Goal: Task Accomplishment & Management: Manage account settings

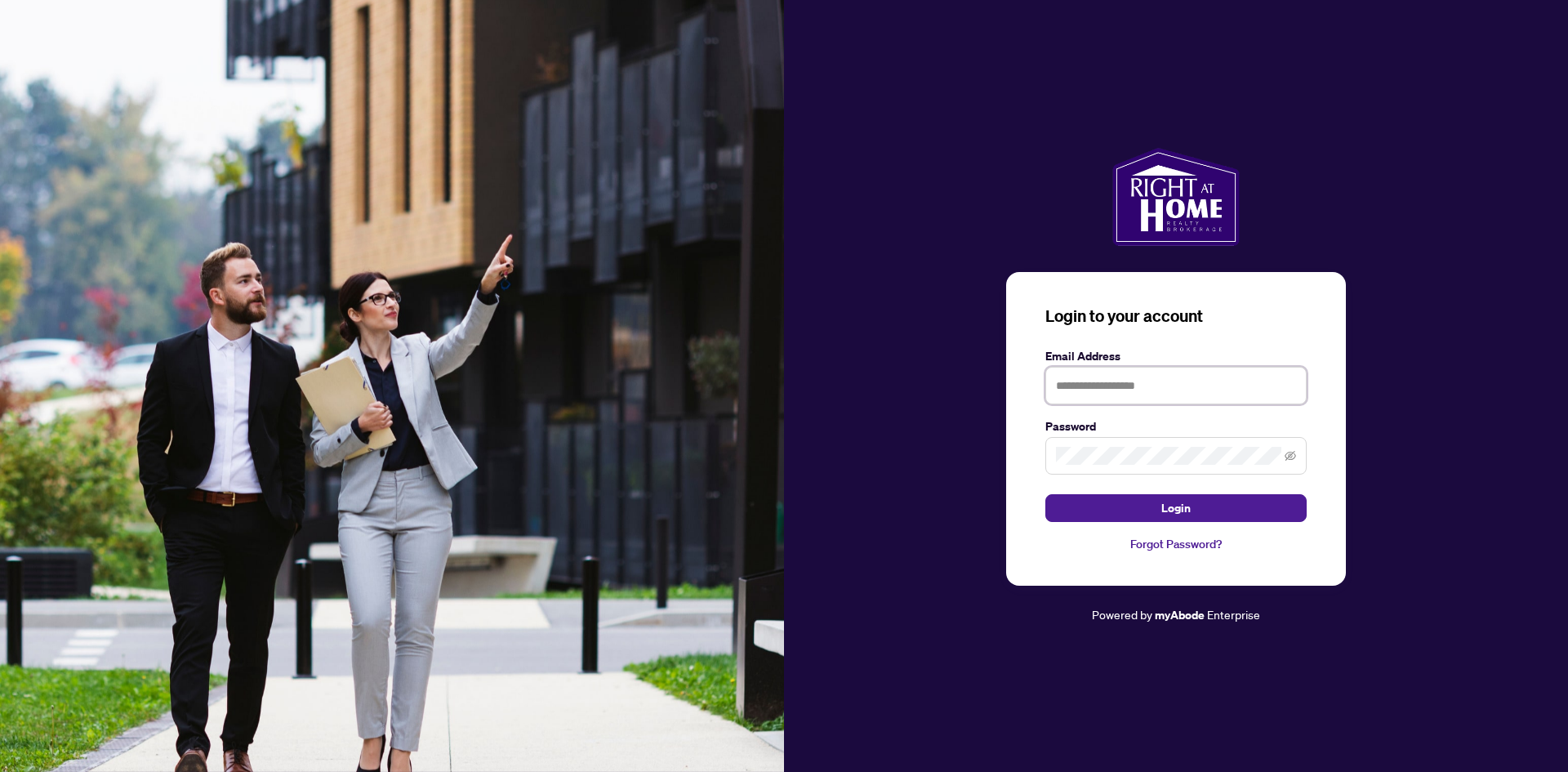
click at [1135, 382] on input "text" at bounding box center [1176, 385] width 261 height 38
type input "**********"
click at [1171, 514] on span "Login" at bounding box center [1176, 508] width 29 height 26
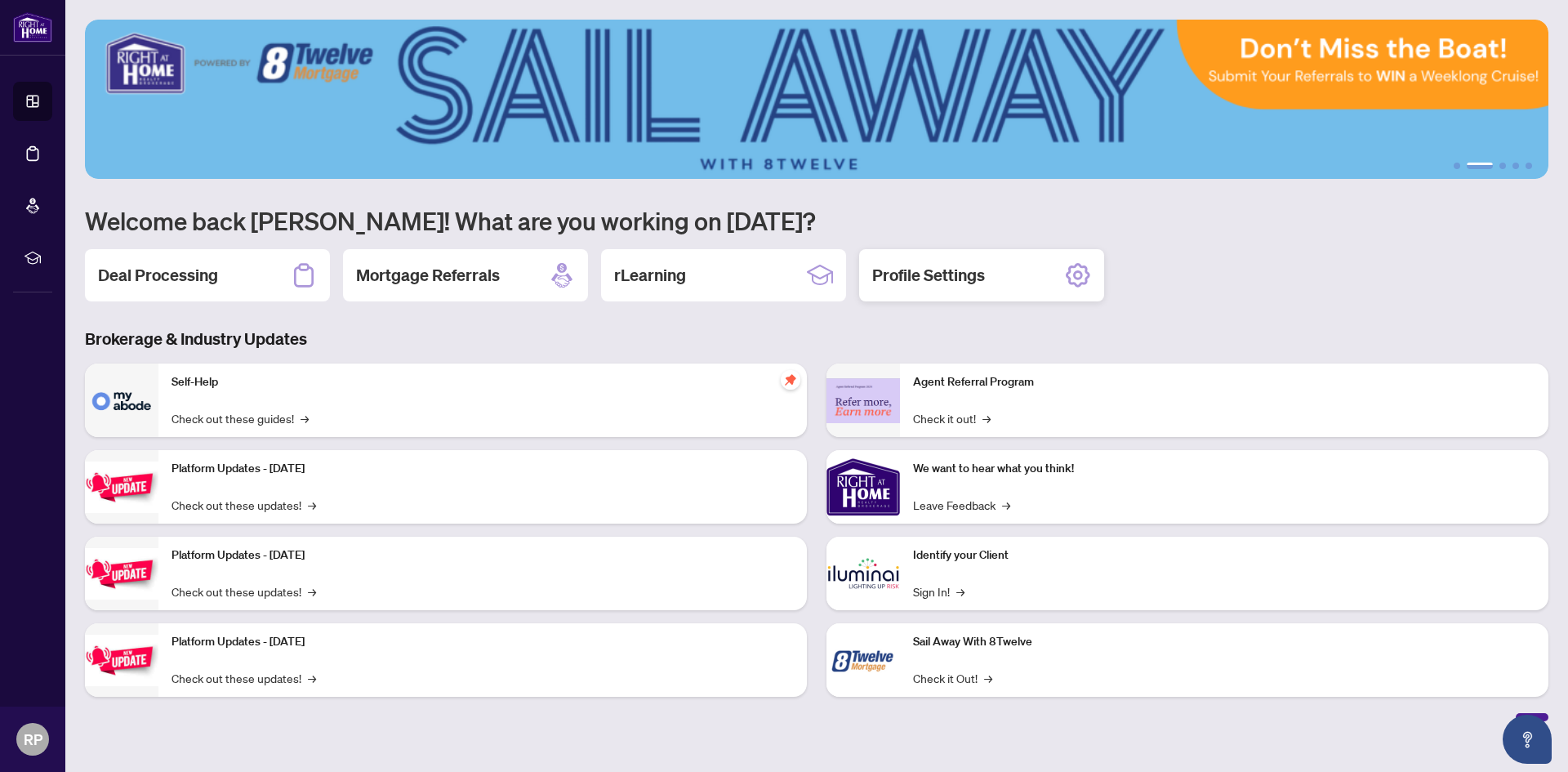
click at [899, 249] on div "Profile Settings" at bounding box center [981, 275] width 245 height 52
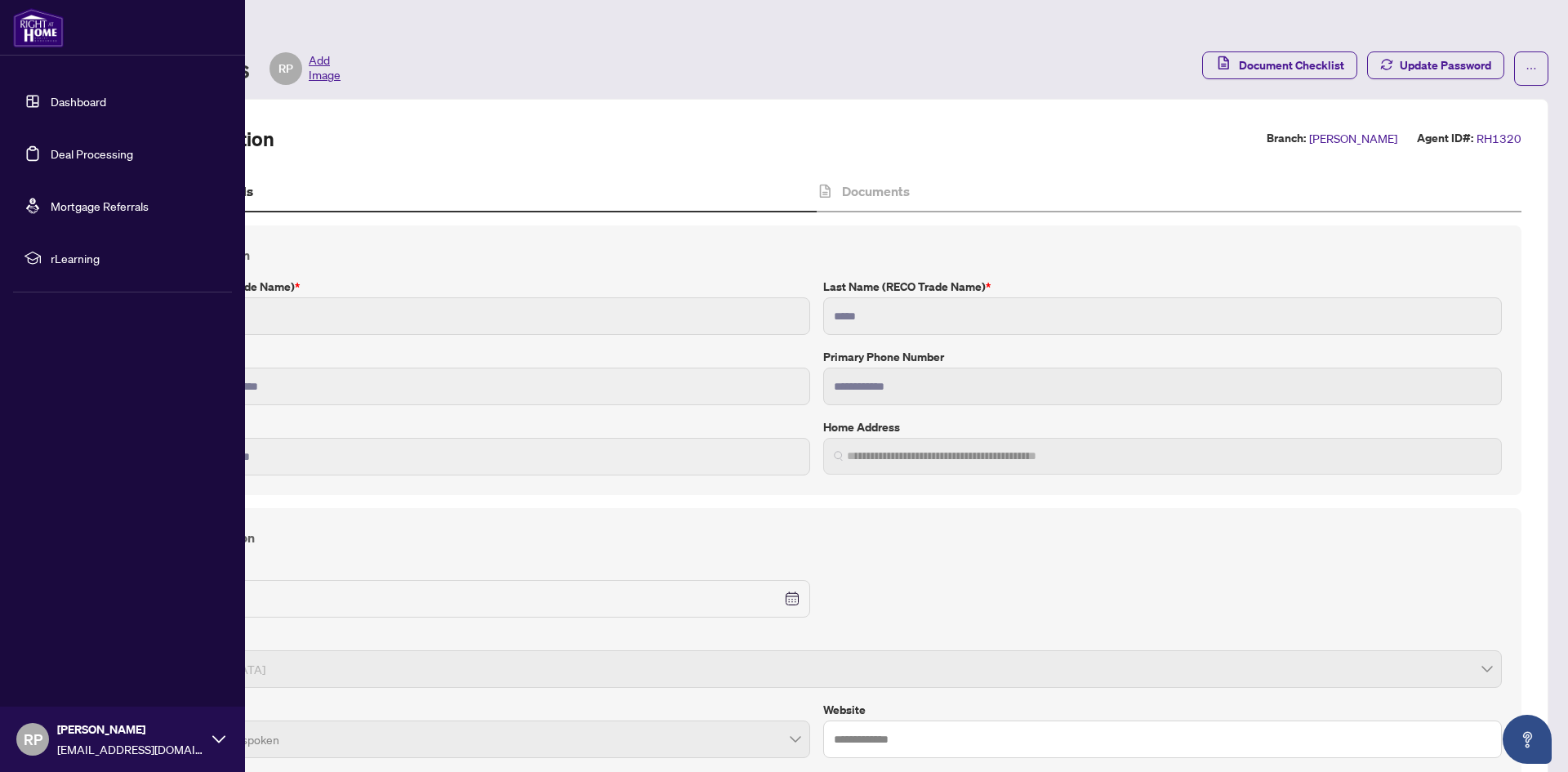
click at [50, 95] on link "Dashboard" at bounding box center [78, 101] width 56 height 15
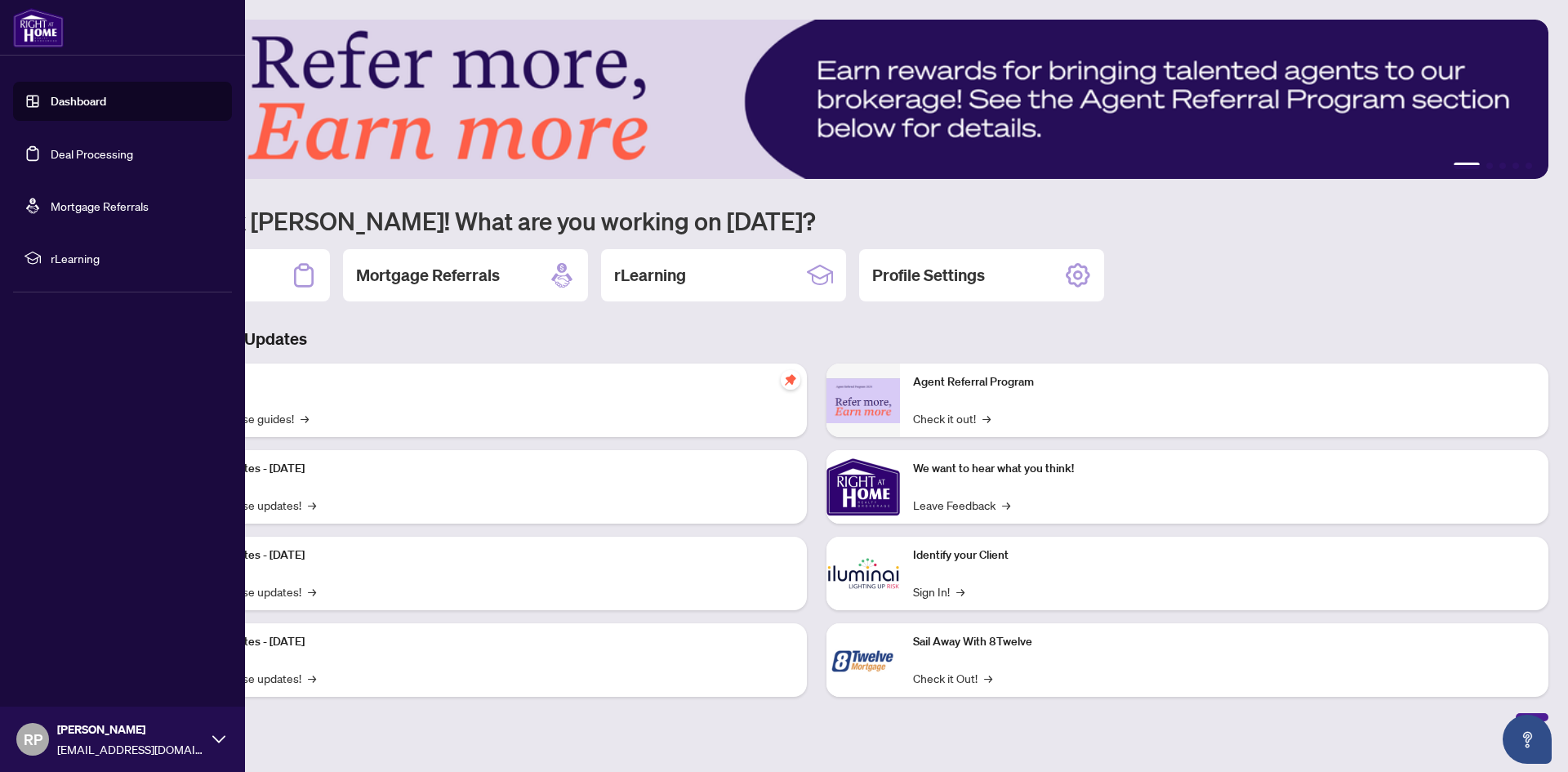
click at [86, 98] on link "Dashboard" at bounding box center [78, 101] width 56 height 15
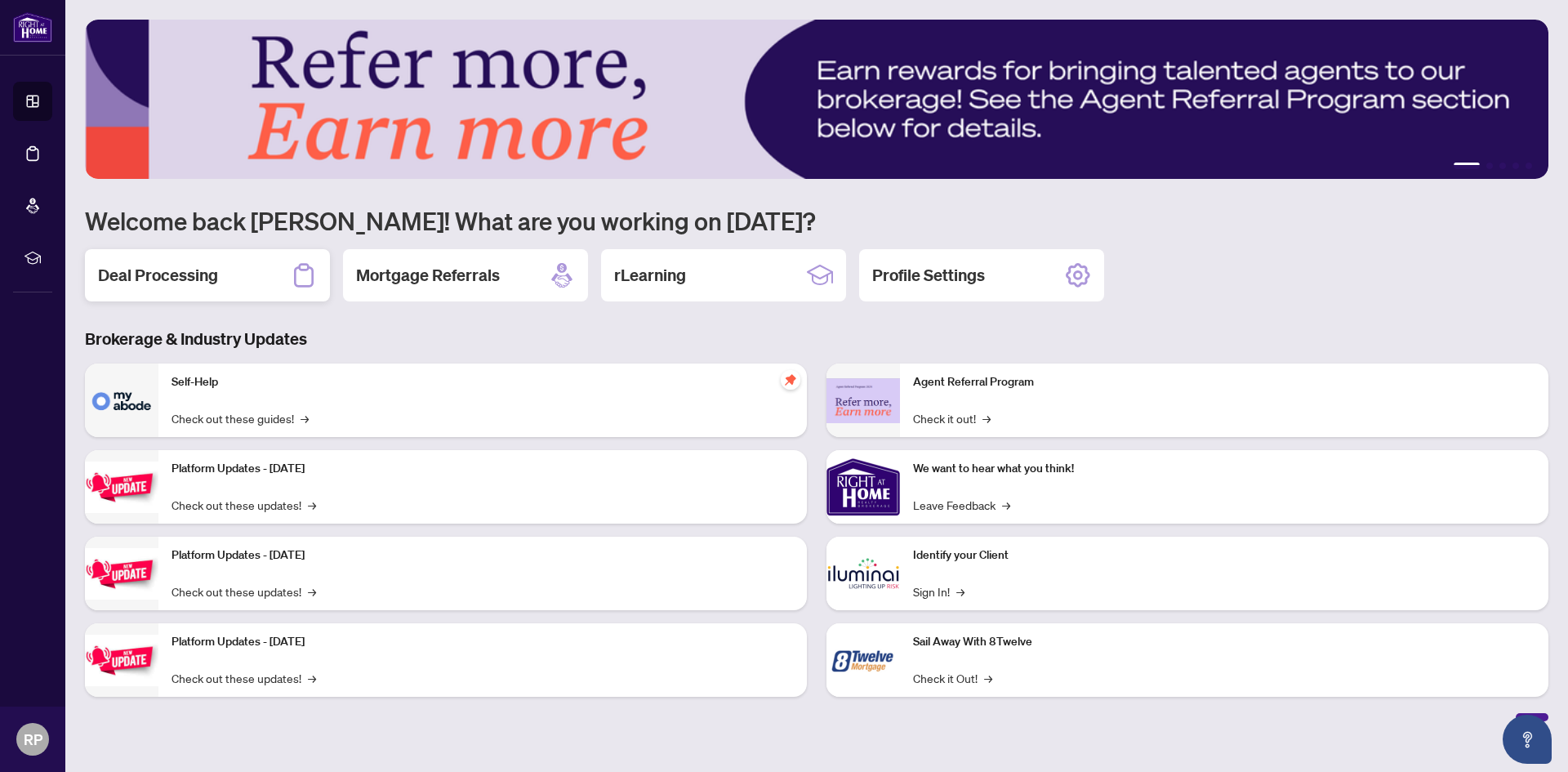
click at [172, 272] on h2 "Deal Processing" at bounding box center [158, 276] width 120 height 23
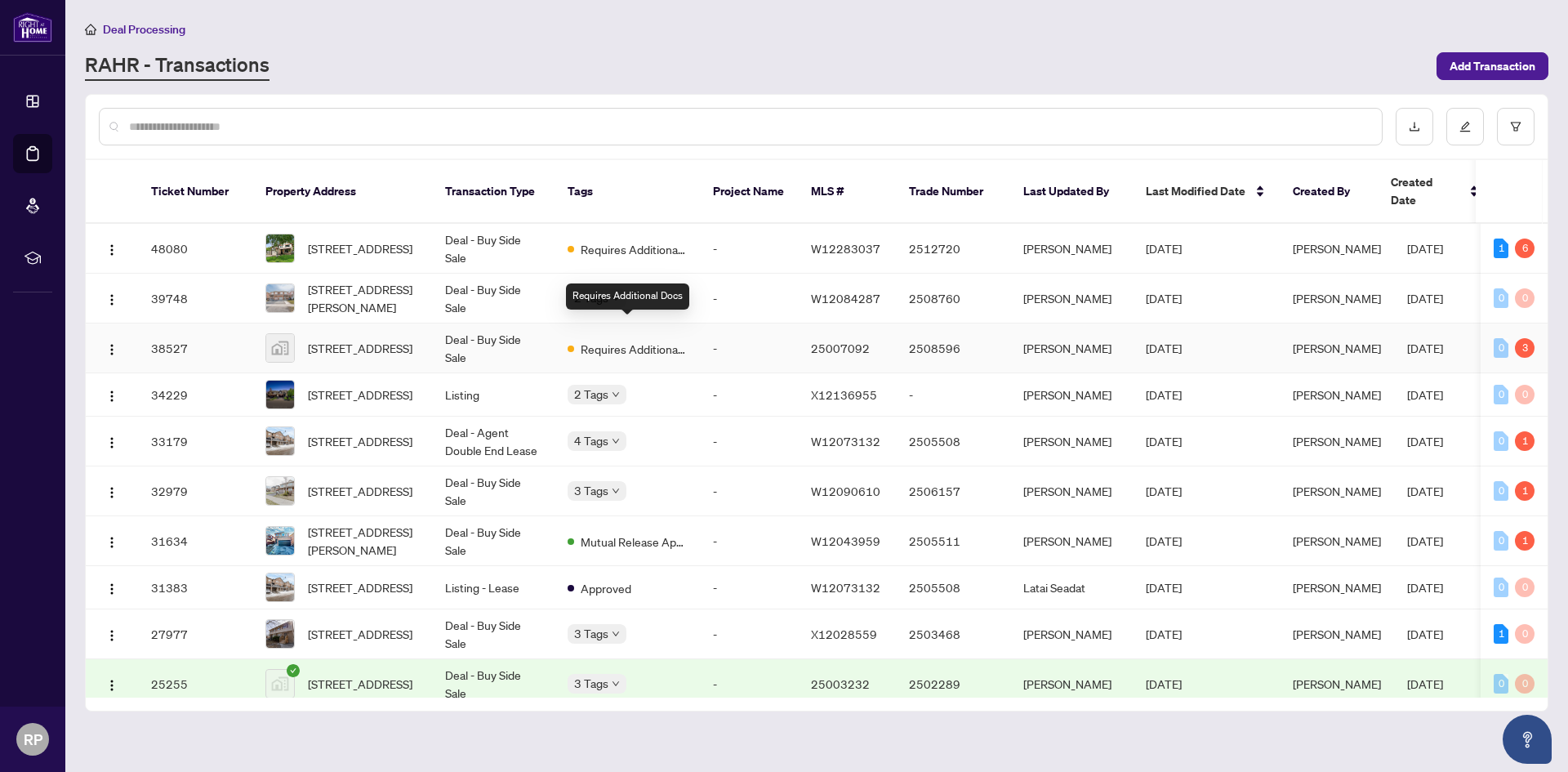
click at [572, 338] on div "Requires Additional Docs" at bounding box center [627, 348] width 119 height 19
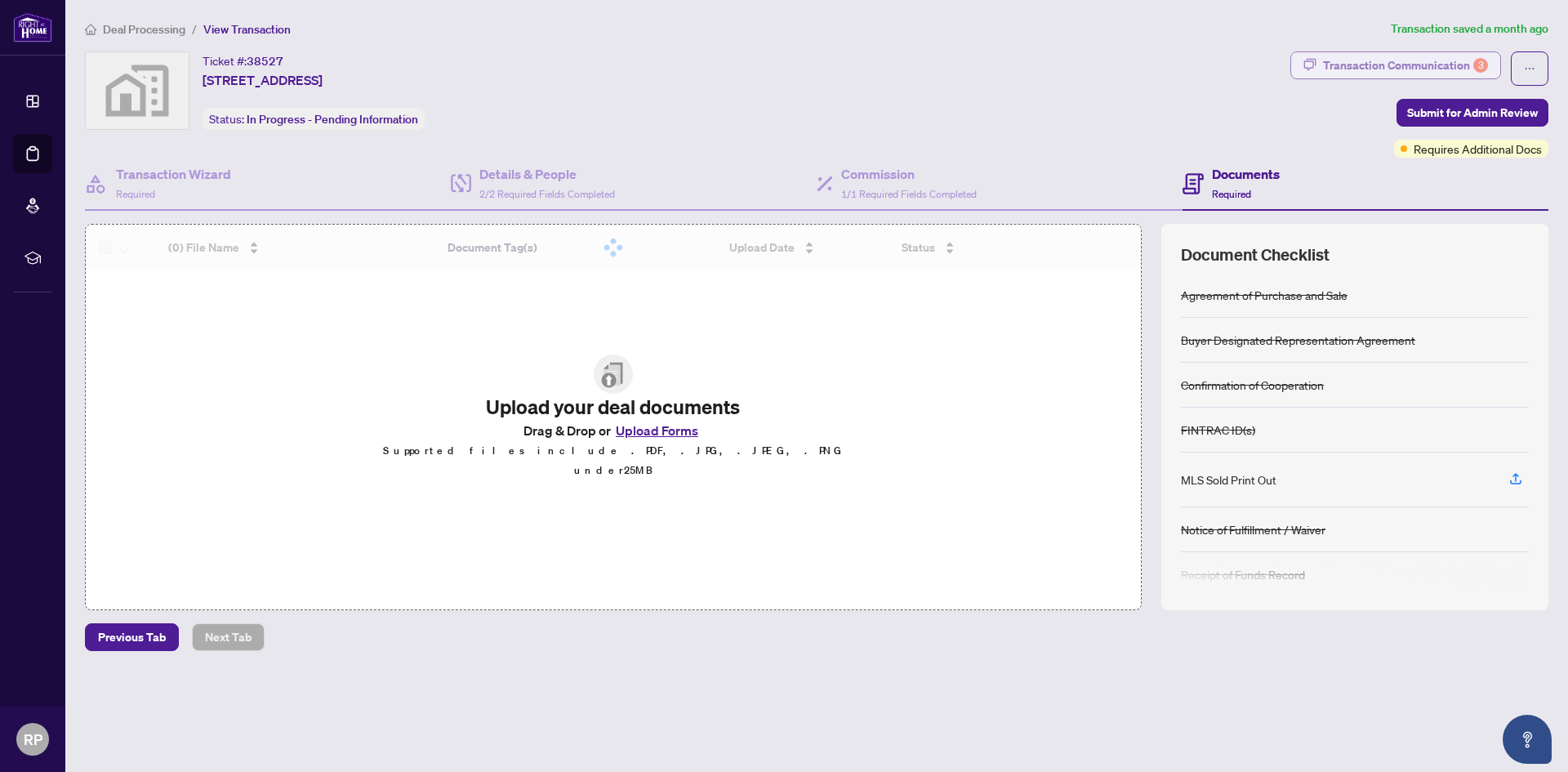
click at [1394, 69] on div "Transaction Communication 3" at bounding box center [1405, 65] width 165 height 26
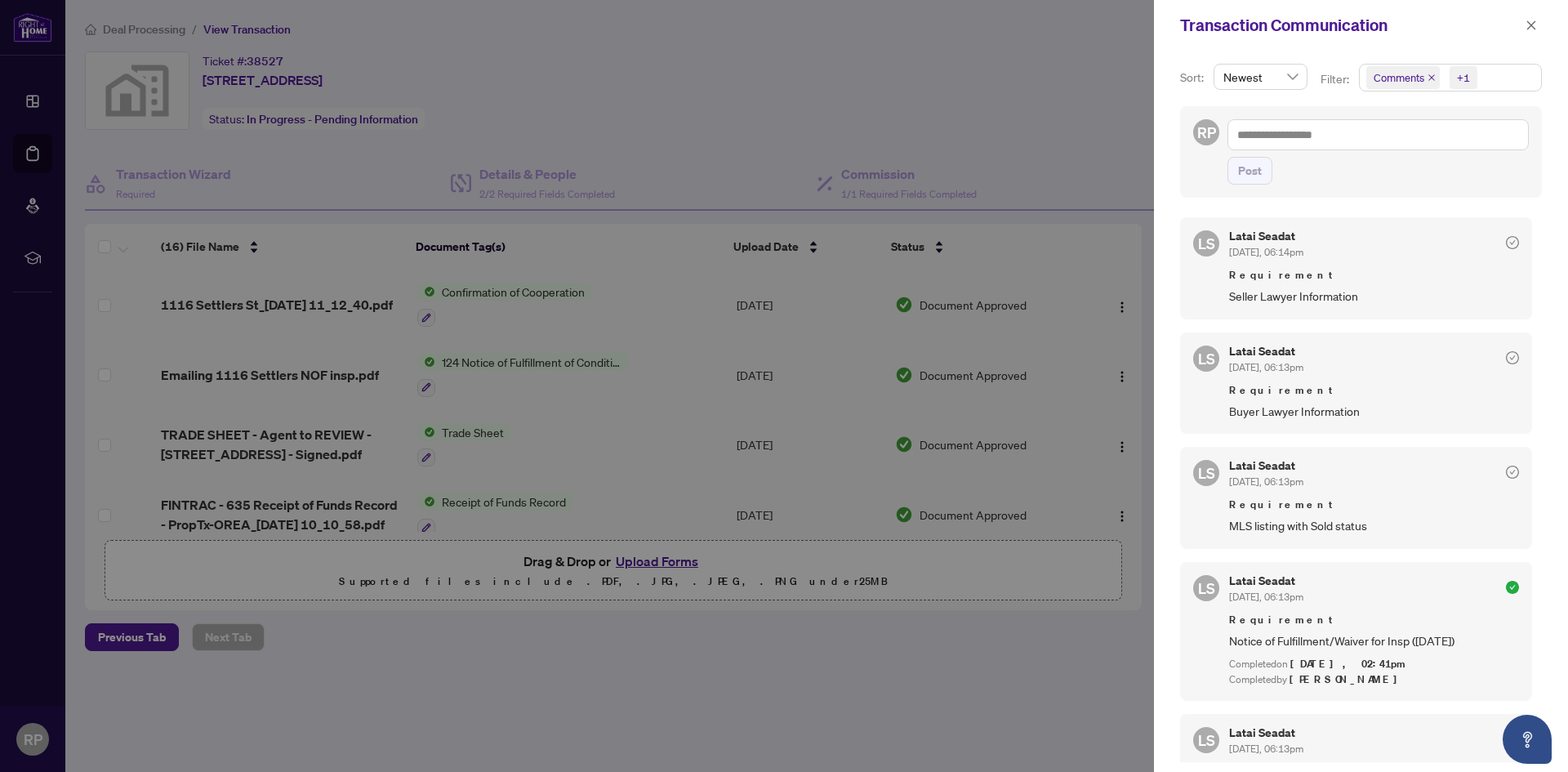
click at [1046, 135] on div at bounding box center [784, 386] width 1568 height 772
click at [1533, 19] on span "button" at bounding box center [1531, 26] width 11 height 26
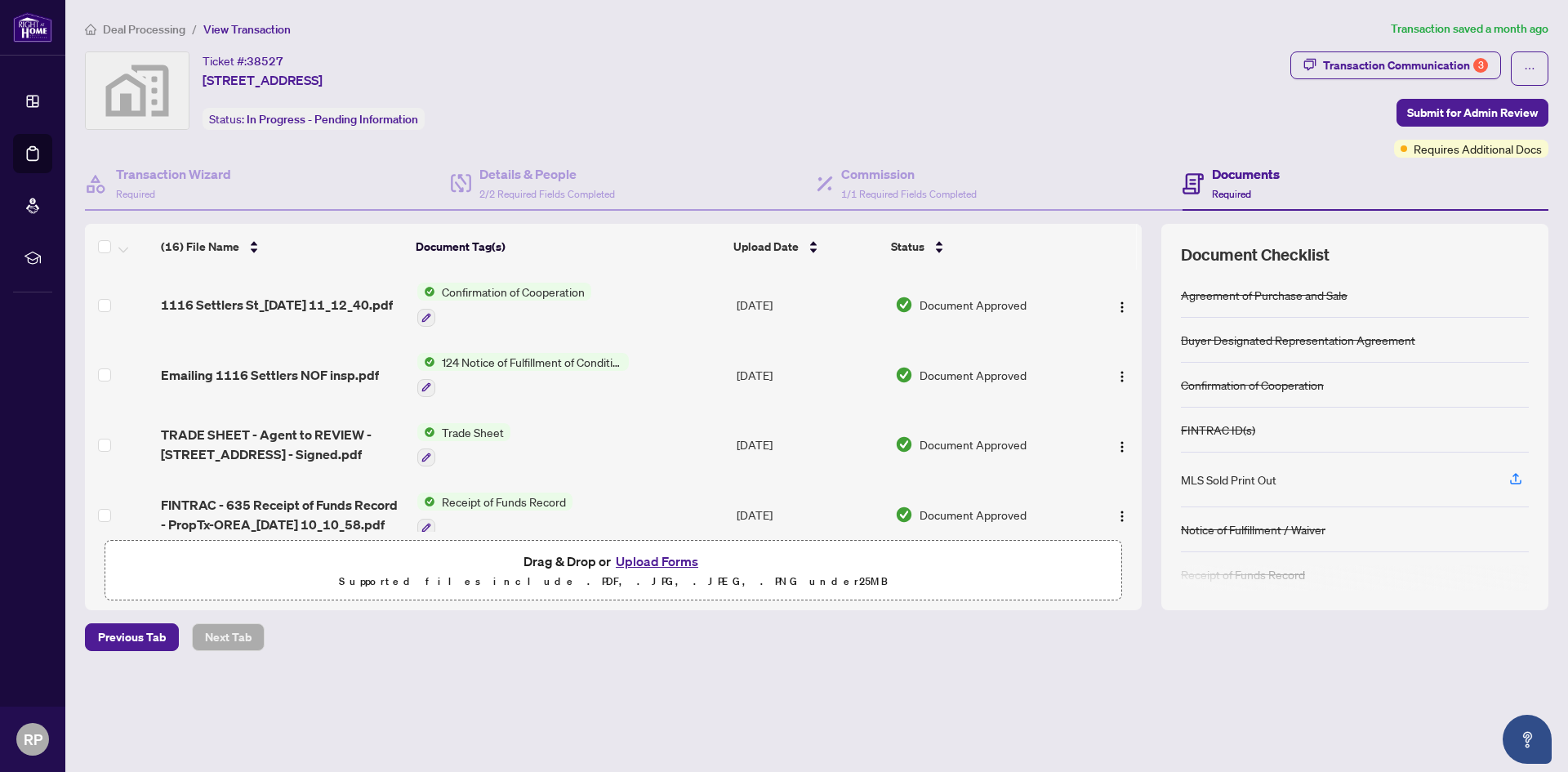
click at [168, 24] on span "Deal Processing" at bounding box center [143, 29] width 82 height 15
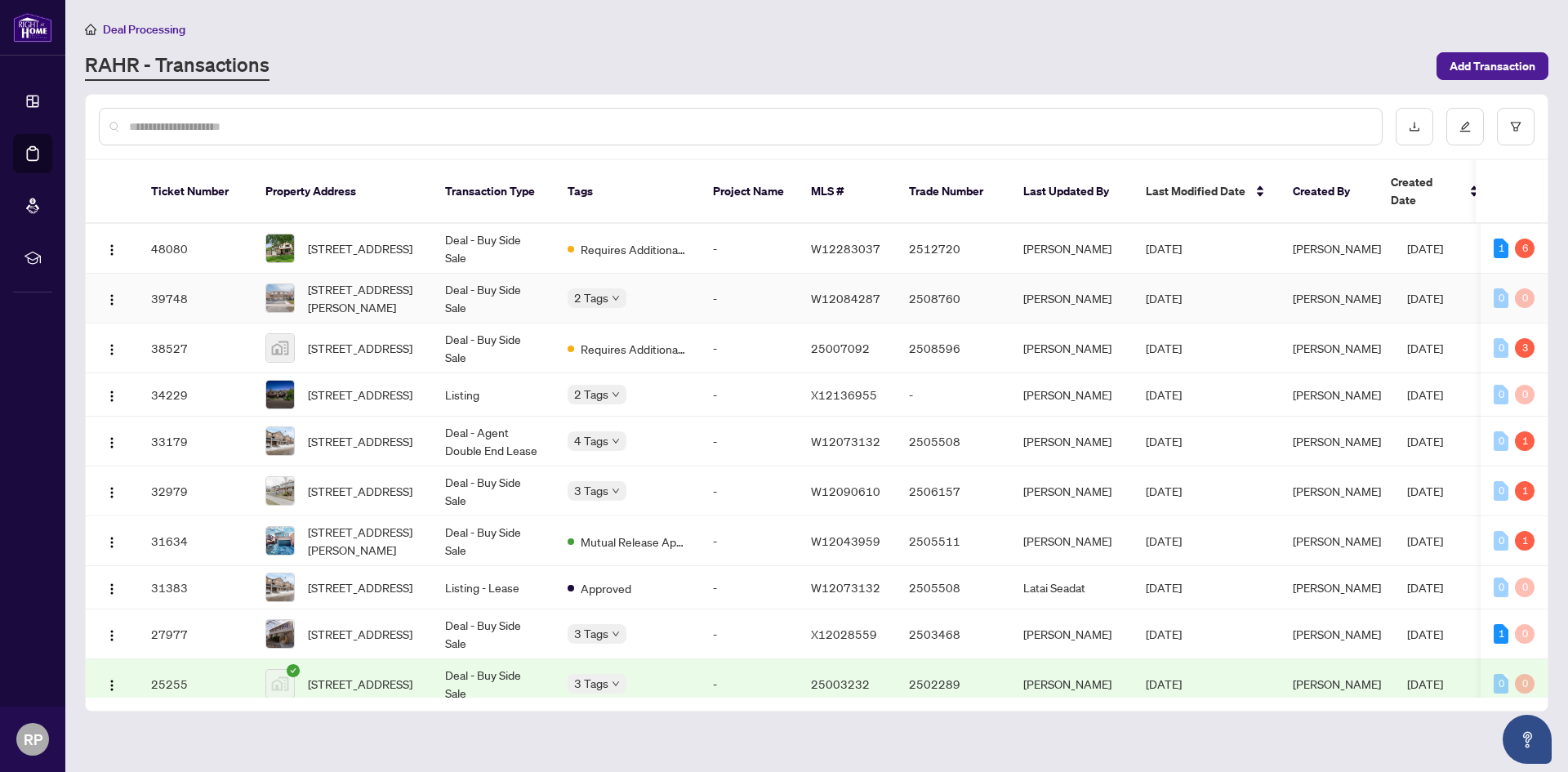
click at [541, 287] on td "Deal - Buy Side Sale" at bounding box center [493, 299] width 123 height 49
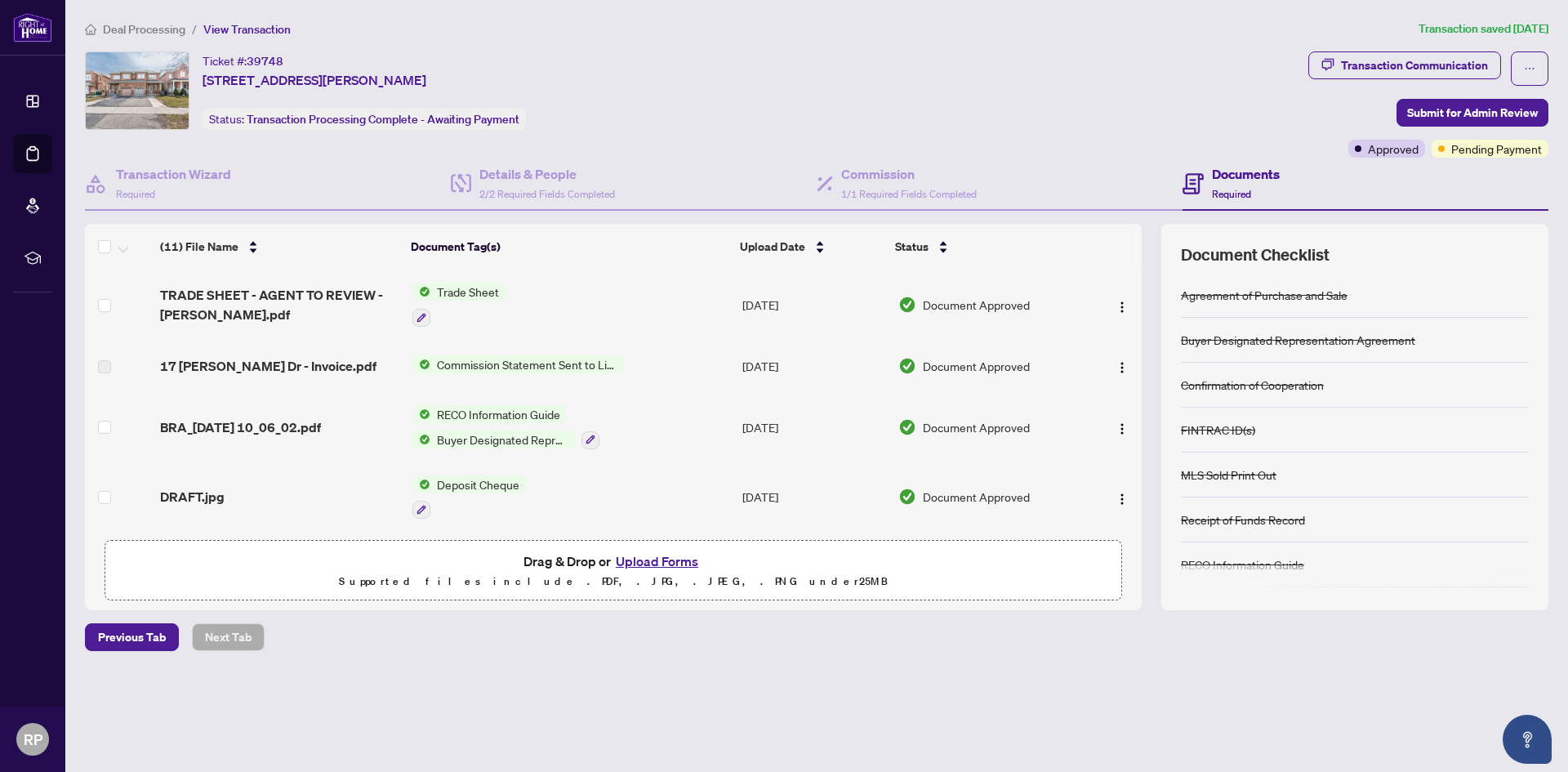
click at [142, 28] on span "Deal Processing" at bounding box center [143, 29] width 82 height 15
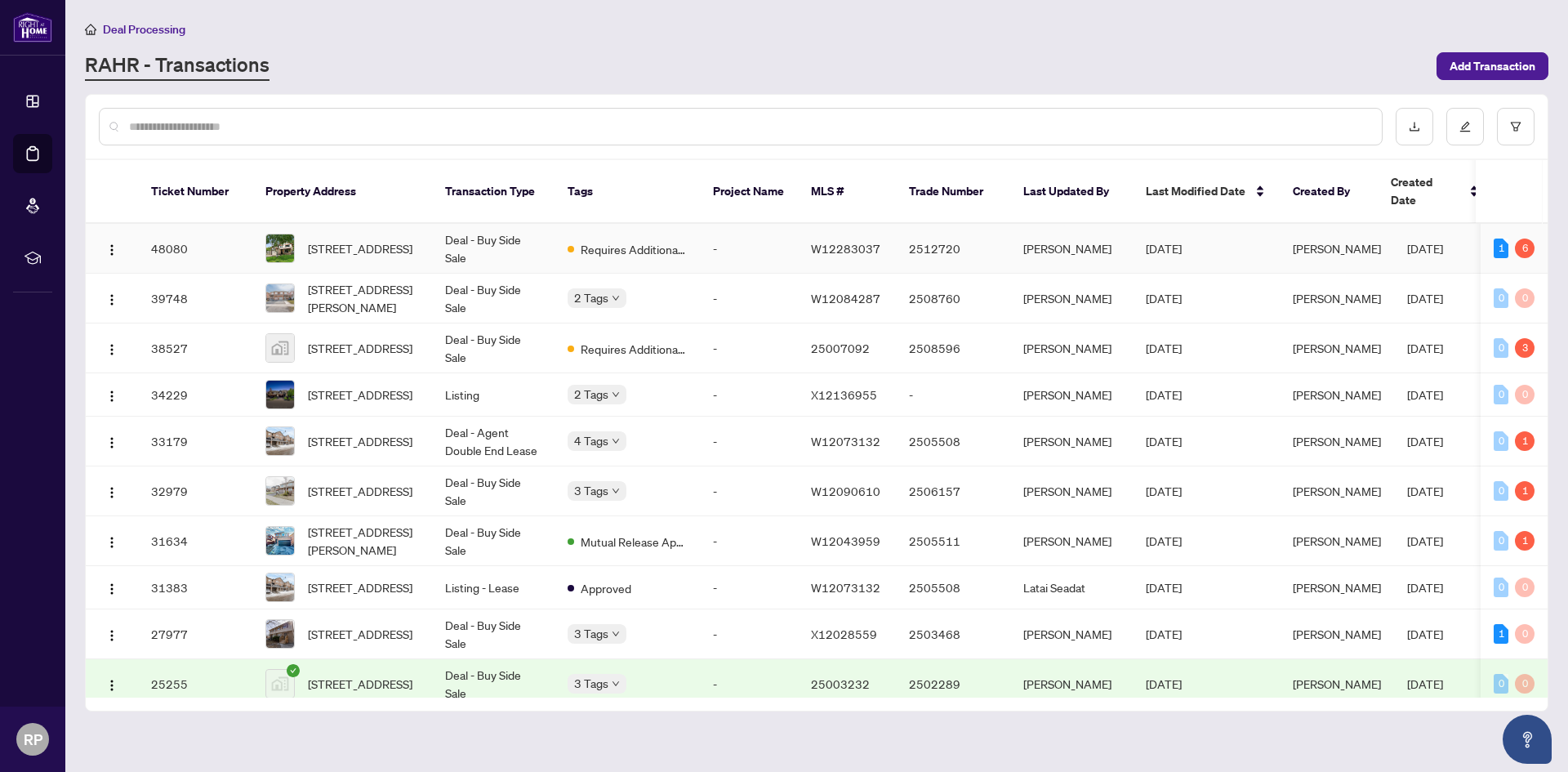
click at [699, 223] on td "Requires Additional Docs" at bounding box center [627, 248] width 146 height 49
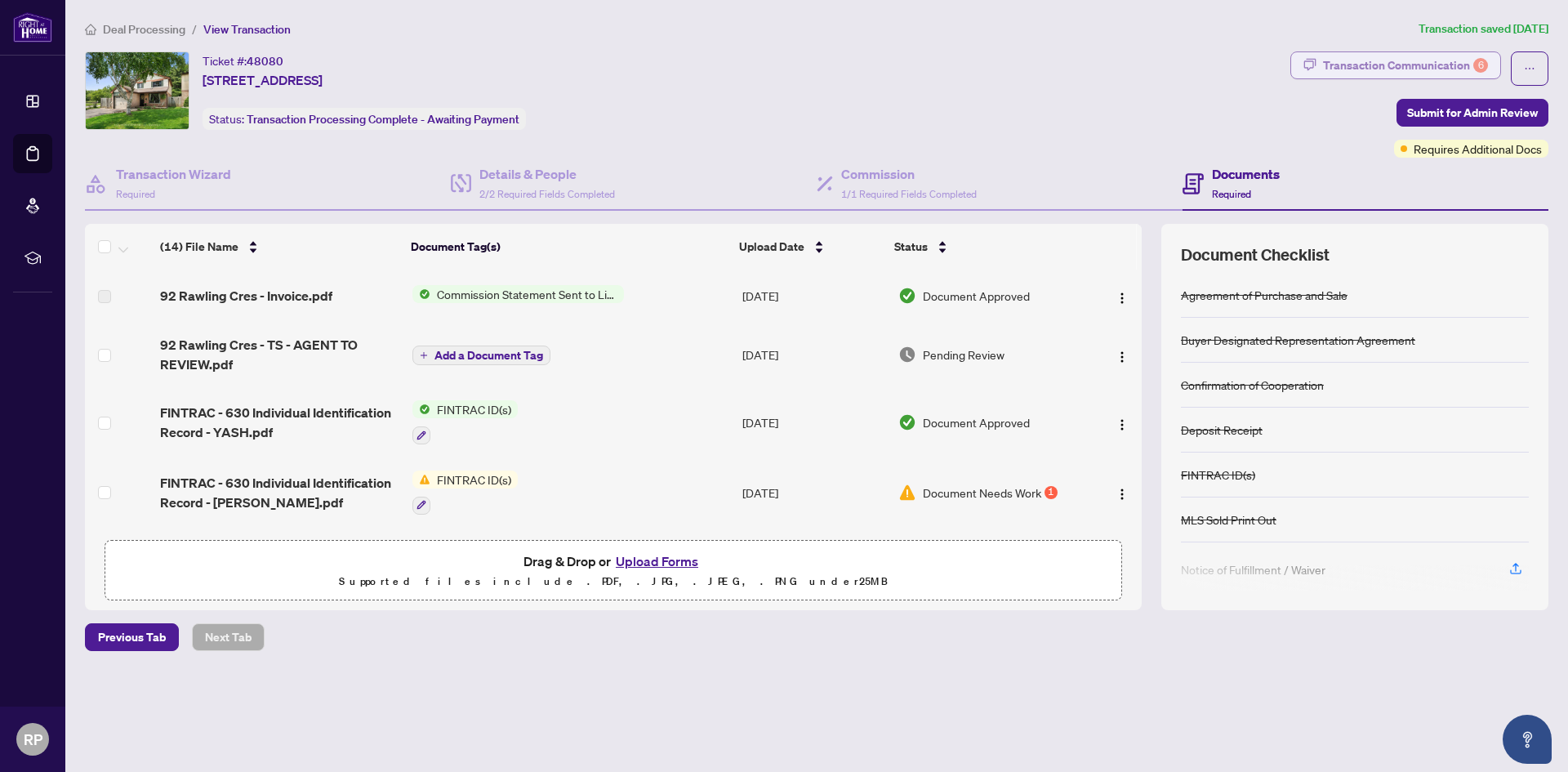
click at [1408, 63] on div "Transaction Communication 6" at bounding box center [1405, 65] width 165 height 26
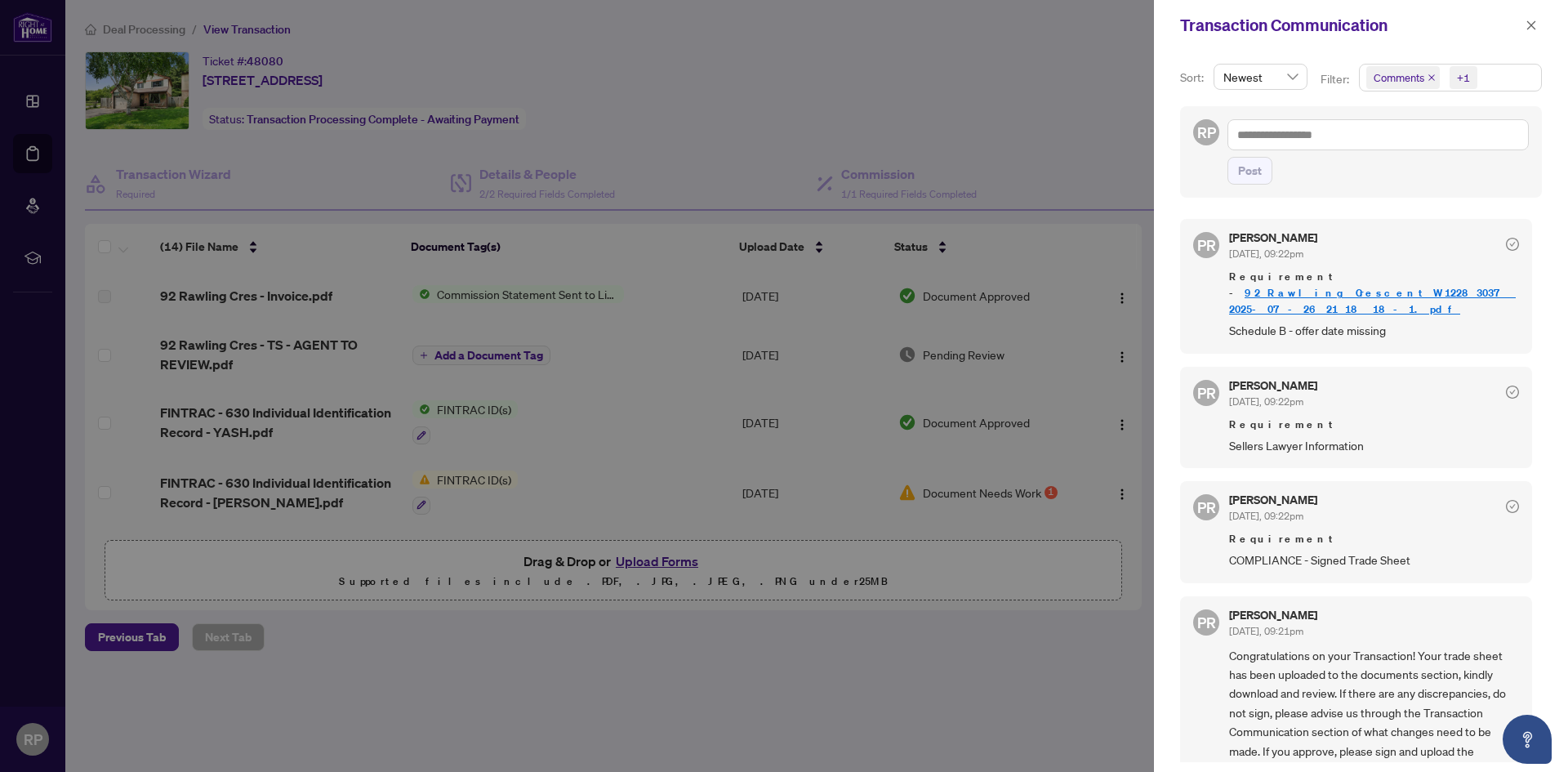
scroll to position [634, 0]
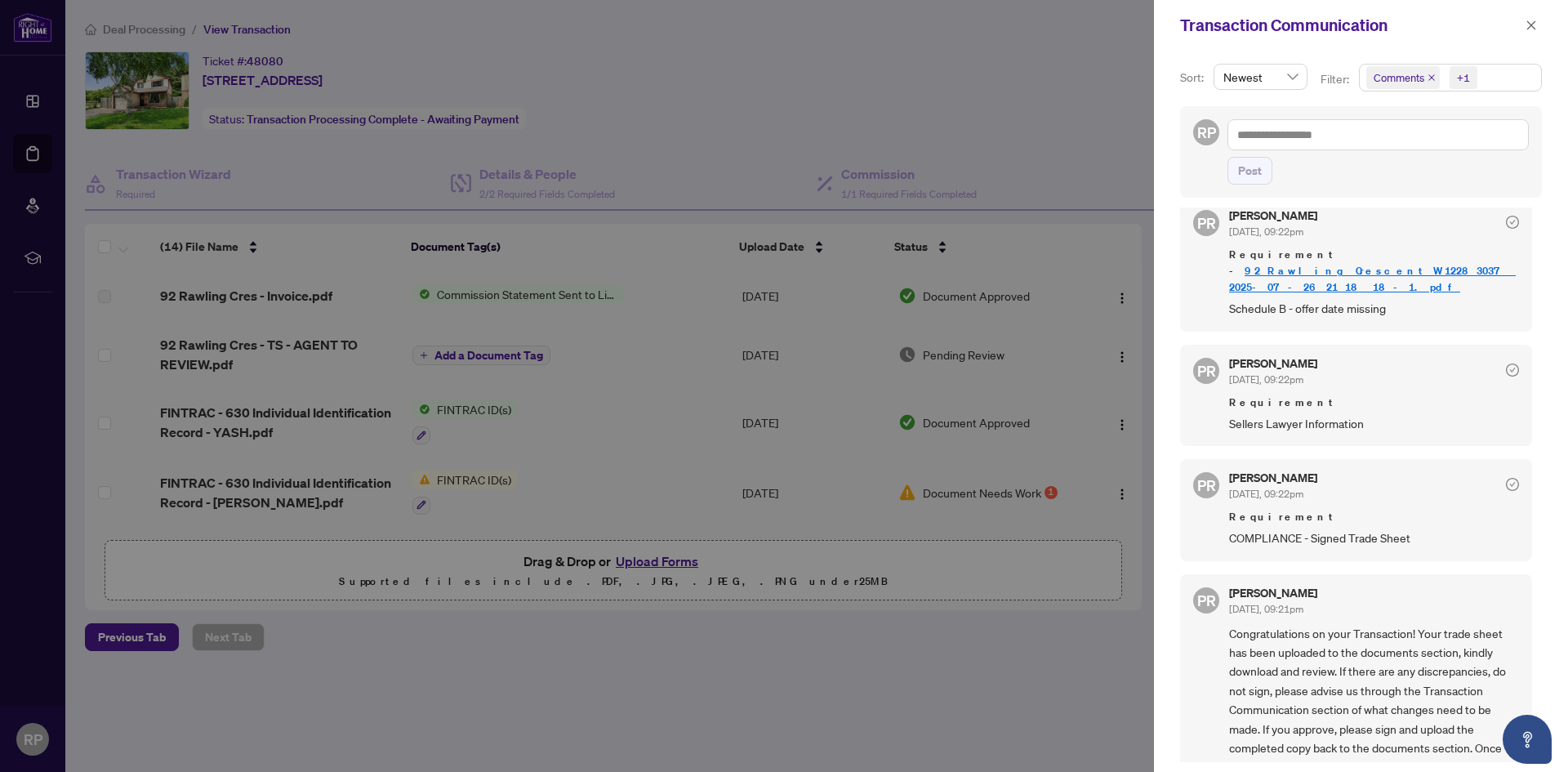
click at [1031, 141] on div at bounding box center [784, 386] width 1568 height 772
click at [1526, 18] on span "button" at bounding box center [1531, 26] width 11 height 26
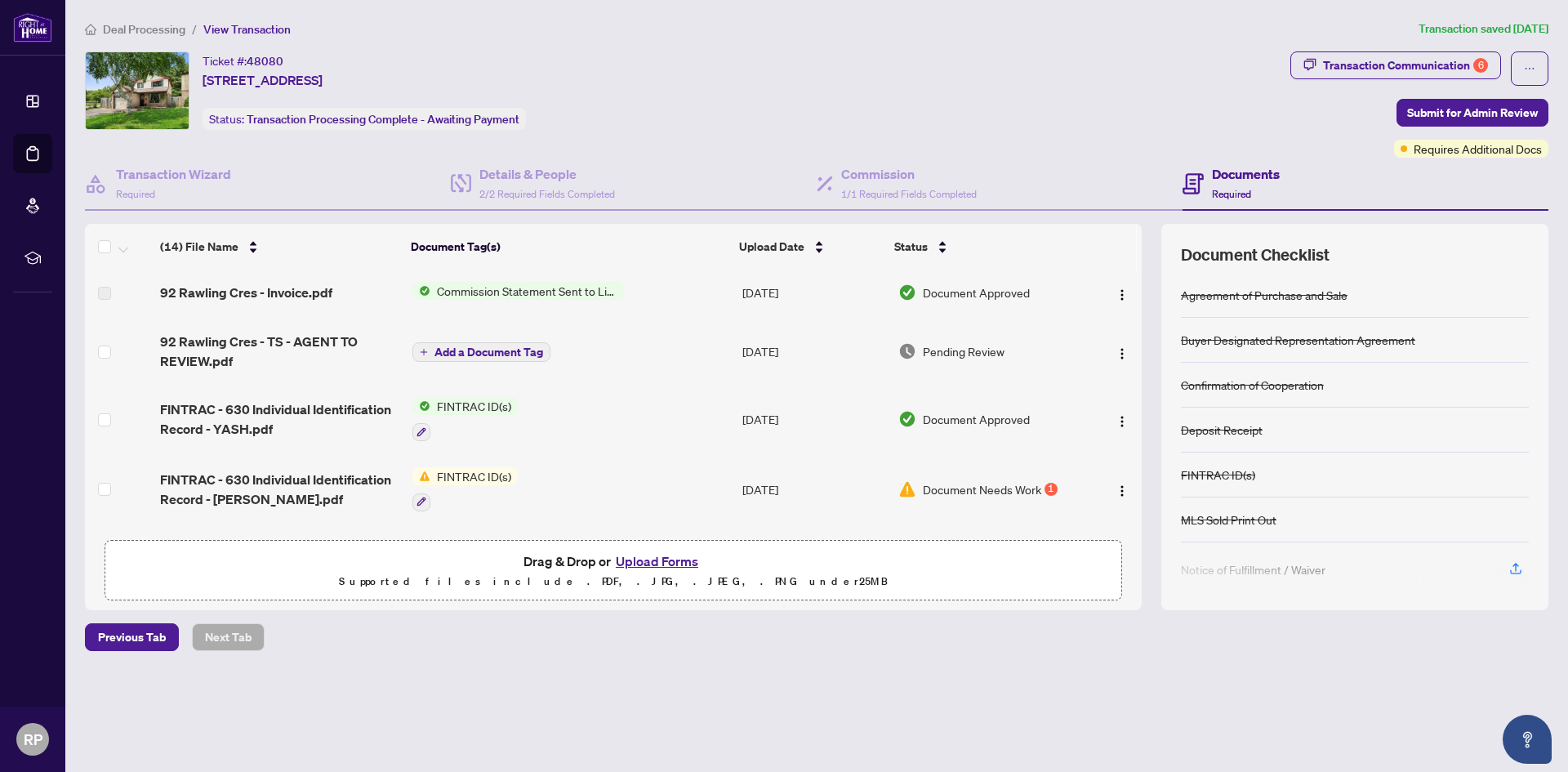
scroll to position [0, 0]
click at [1116, 355] on img "button" at bounding box center [1122, 357] width 13 height 13
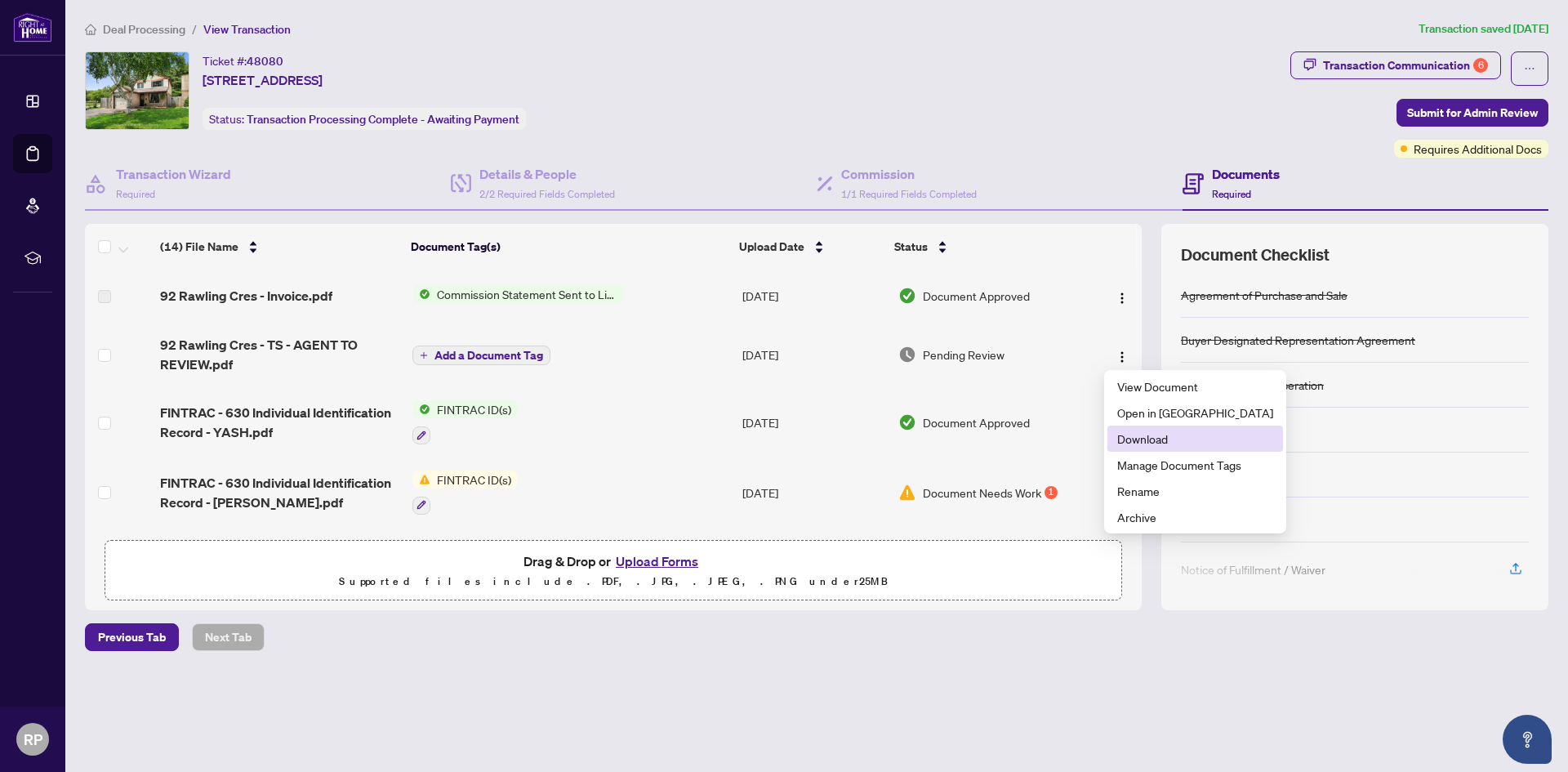
click at [1150, 435] on span "Download" at bounding box center [1195, 438] width 156 height 18
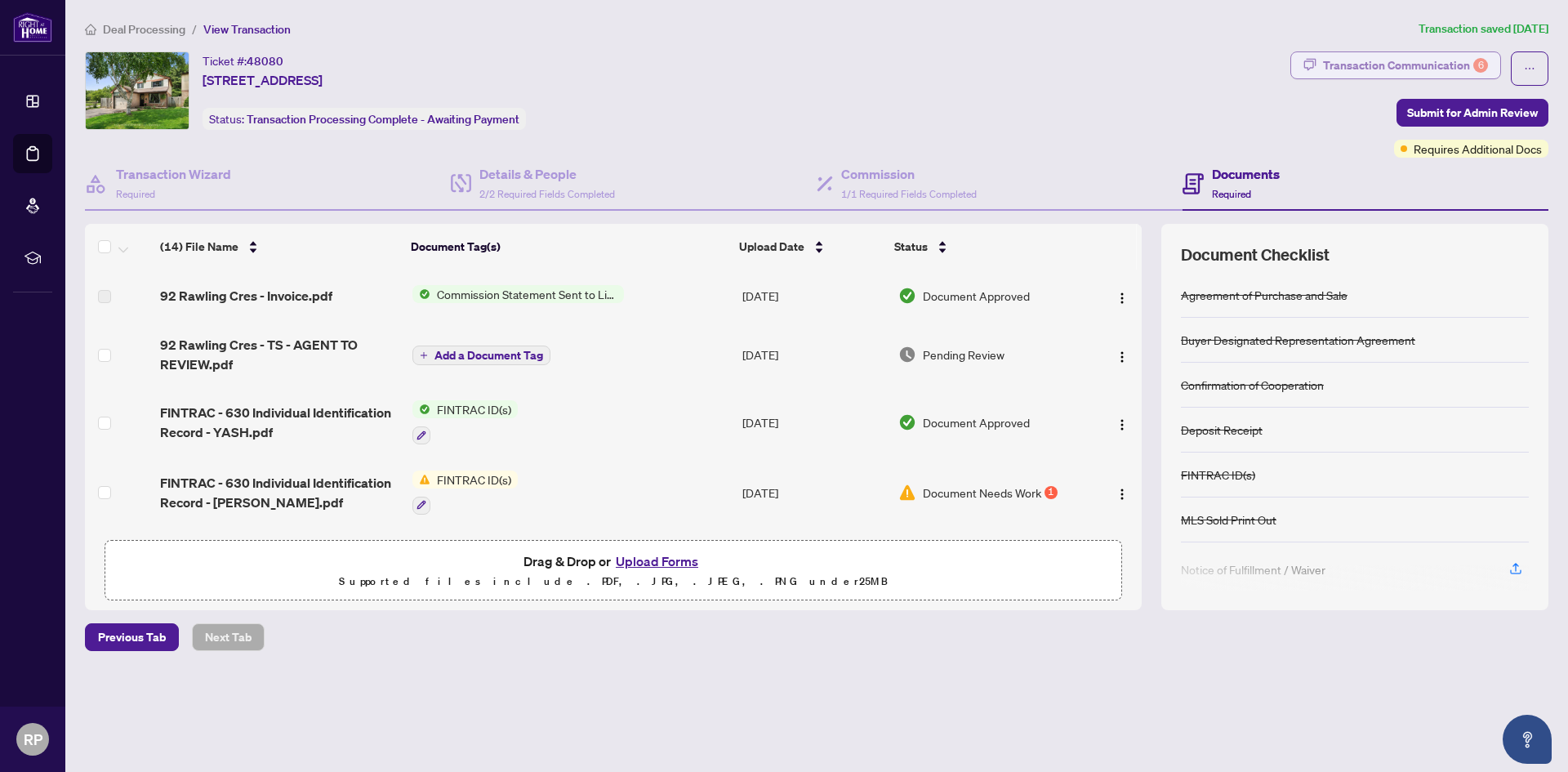
click at [1367, 71] on div "Transaction Communication 6" at bounding box center [1405, 65] width 165 height 26
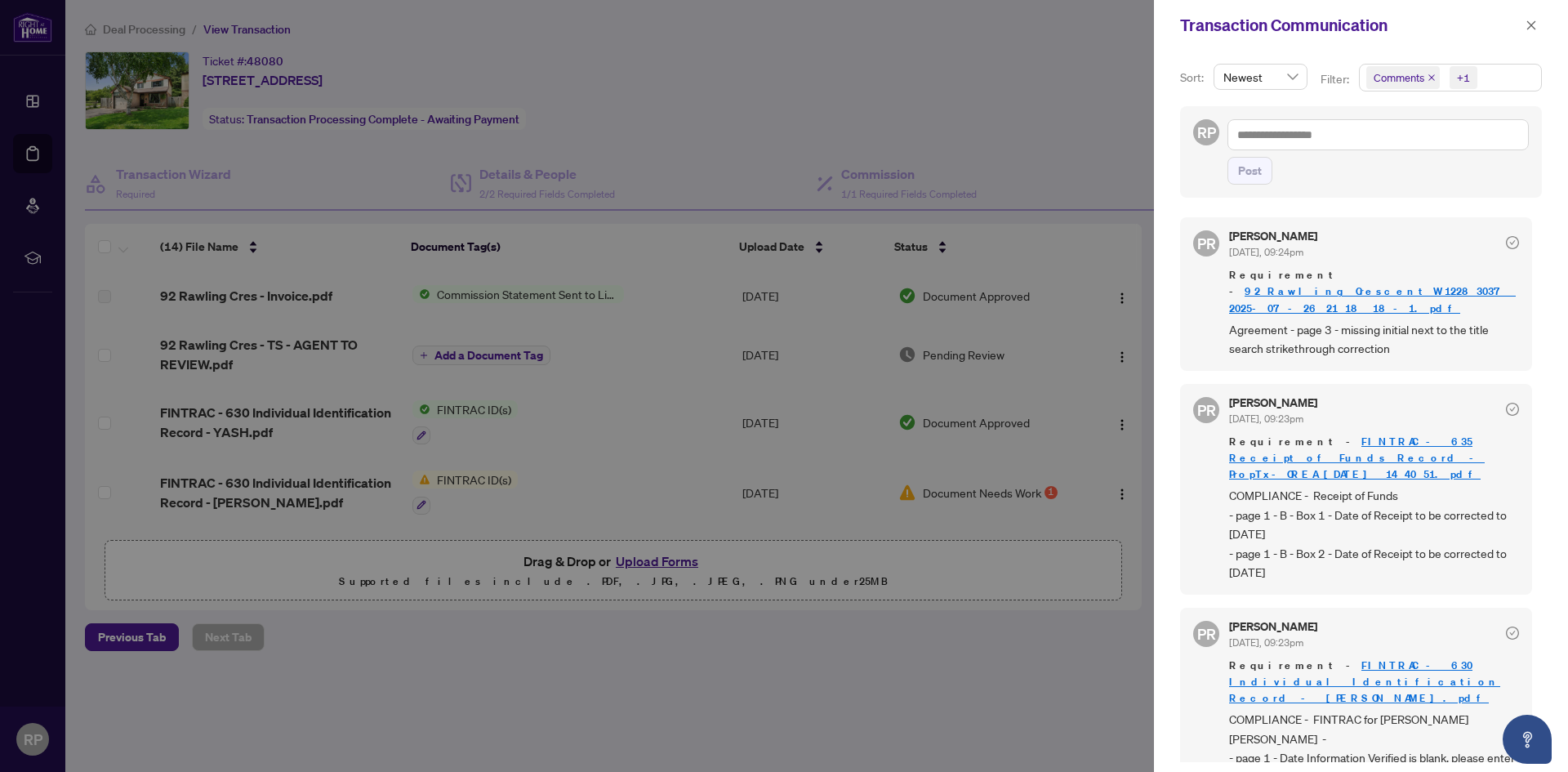
click at [1303, 284] on link "92_Rawling_Crescent_W12283037_2025-07-26_21_18_18-1.pdf" at bounding box center [1372, 299] width 287 height 30
click at [928, 114] on div at bounding box center [784, 386] width 1568 height 772
click at [1520, 27] on div "Transaction Communication" at bounding box center [1351, 26] width 341 height 25
click at [1541, 18] on button "button" at bounding box center [1531, 26] width 21 height 19
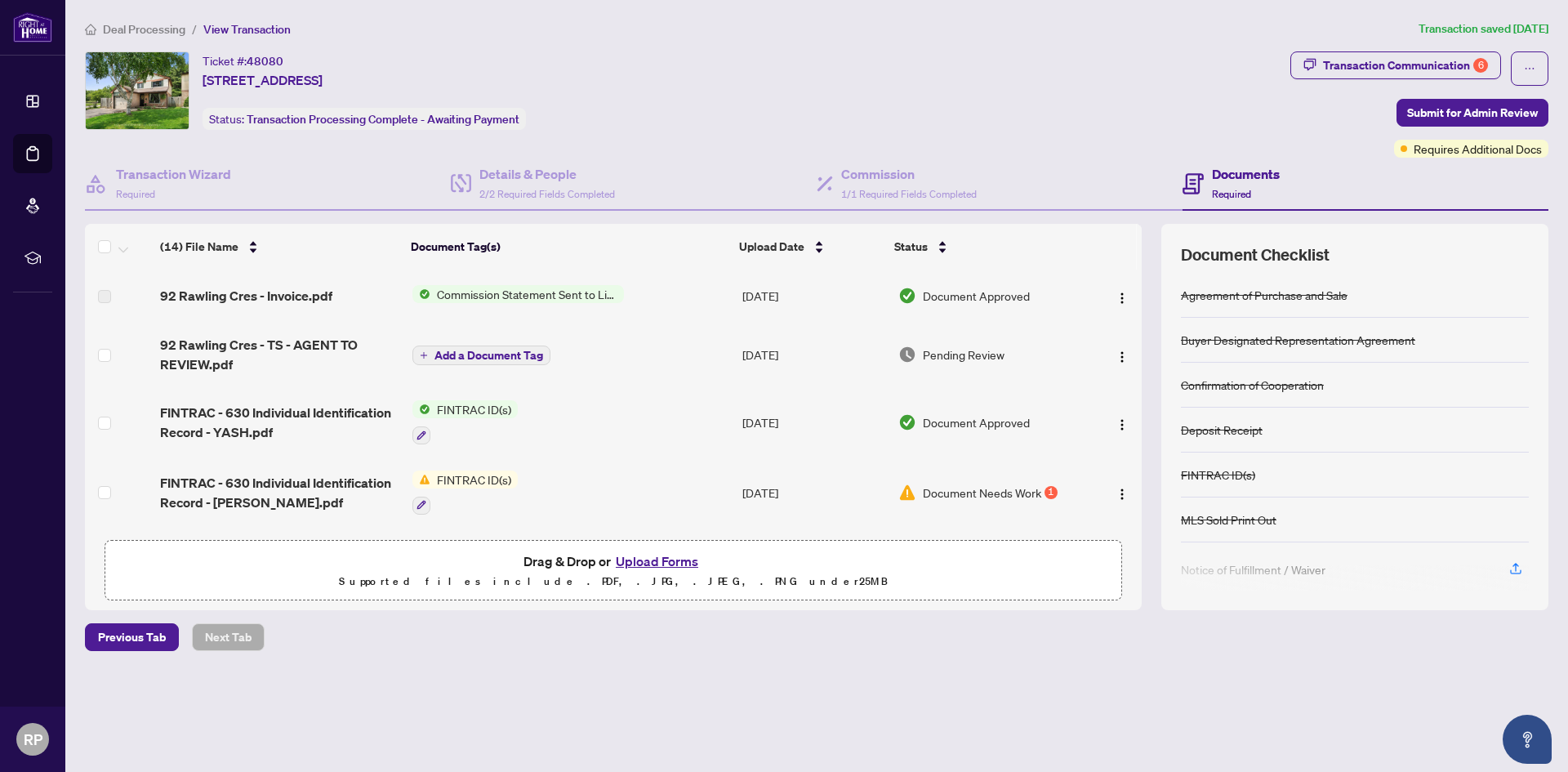
scroll to position [81, 0]
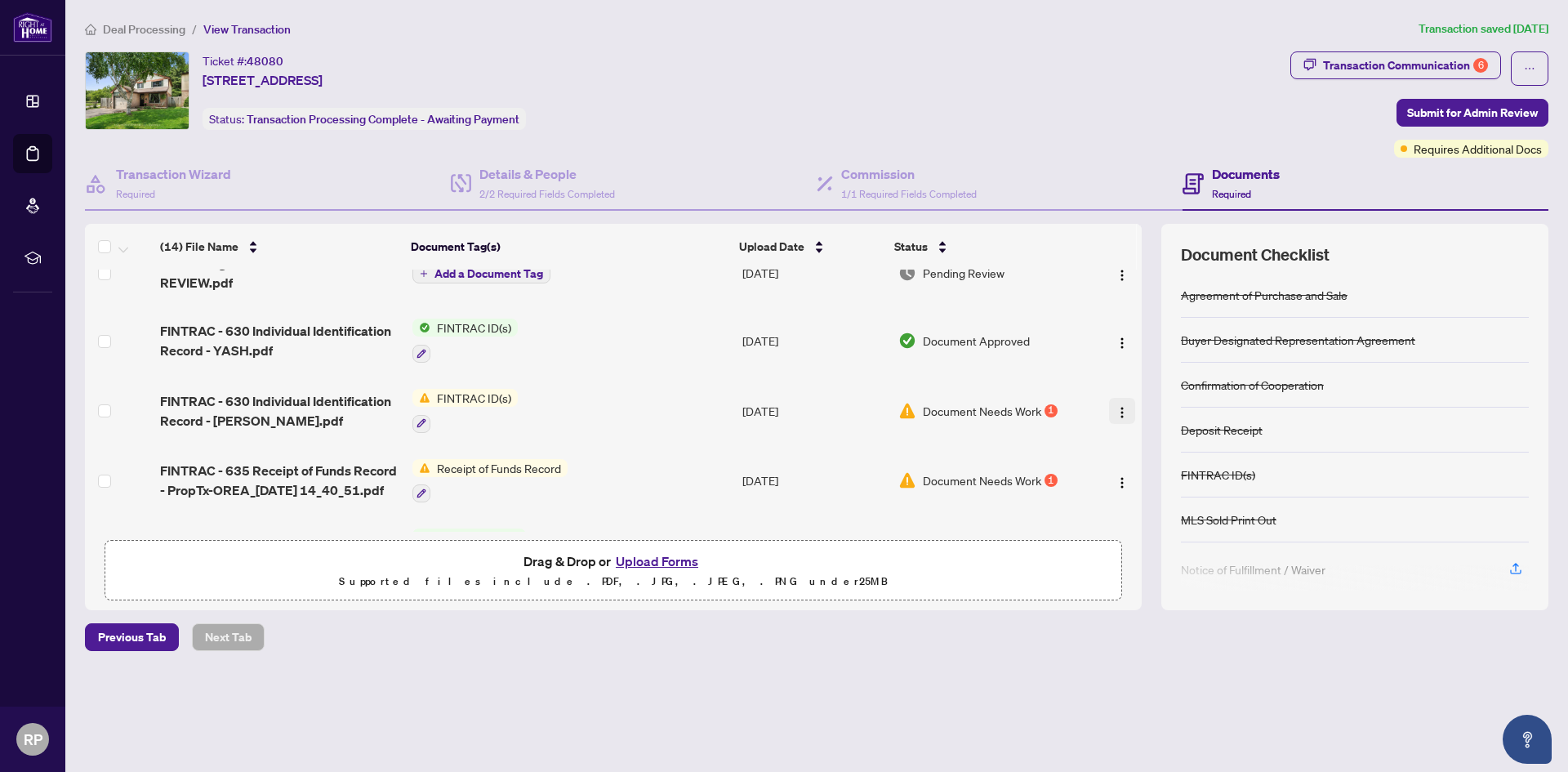
click at [1116, 410] on img "button" at bounding box center [1122, 412] width 13 height 13
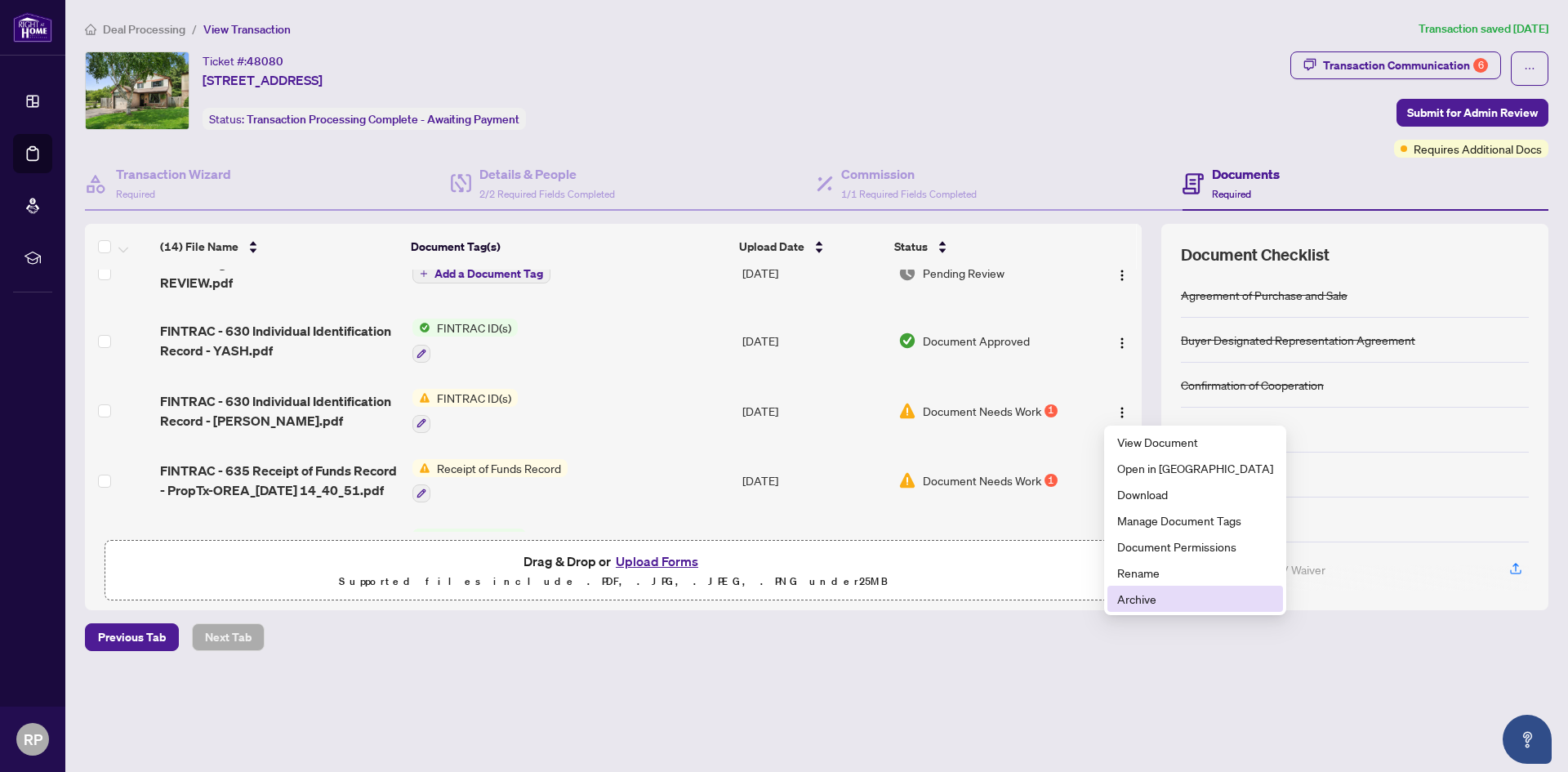
click at [1150, 600] on span "Archive" at bounding box center [1195, 599] width 156 height 18
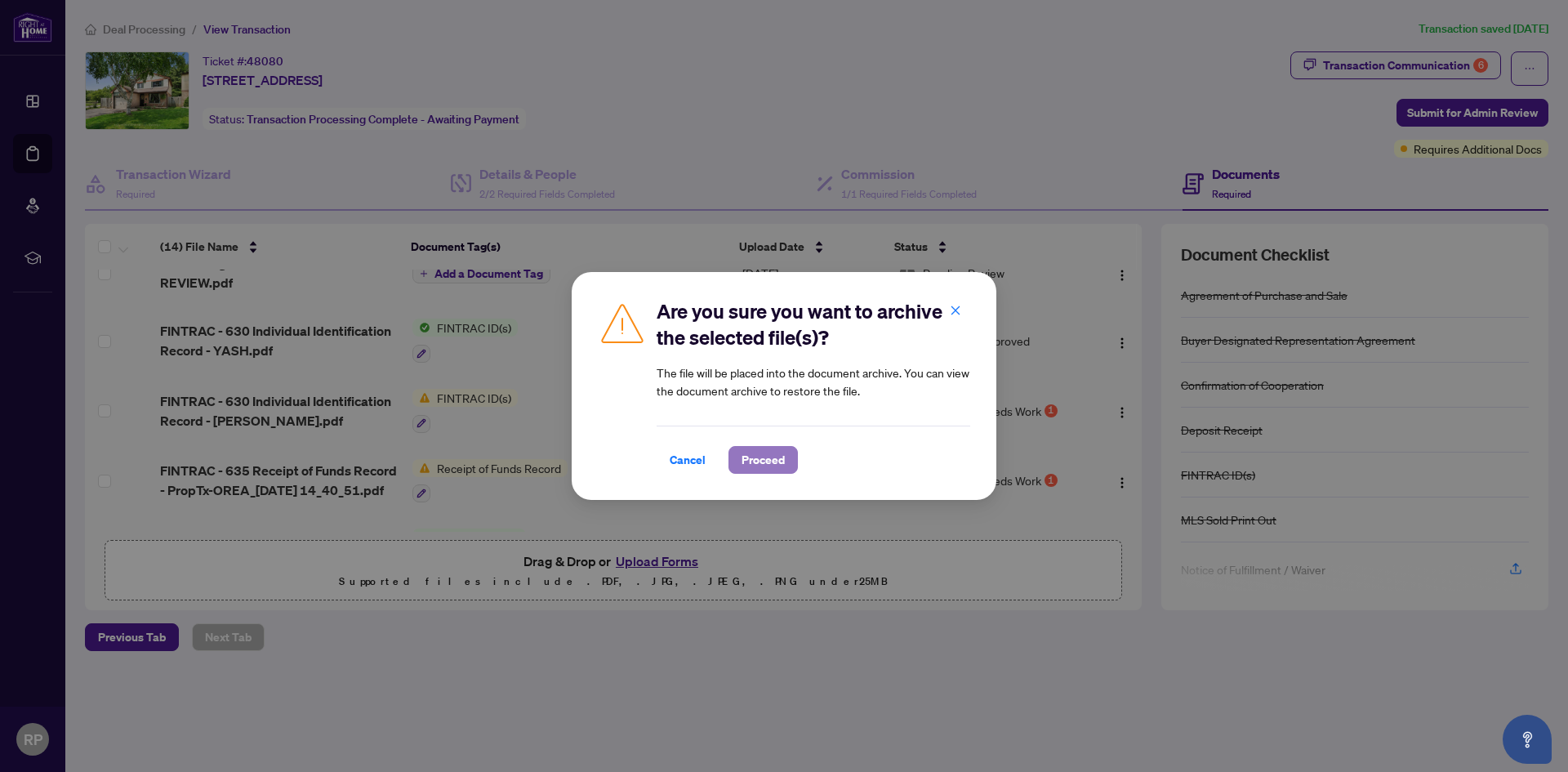
click at [754, 453] on span "Proceed" at bounding box center [762, 460] width 43 height 26
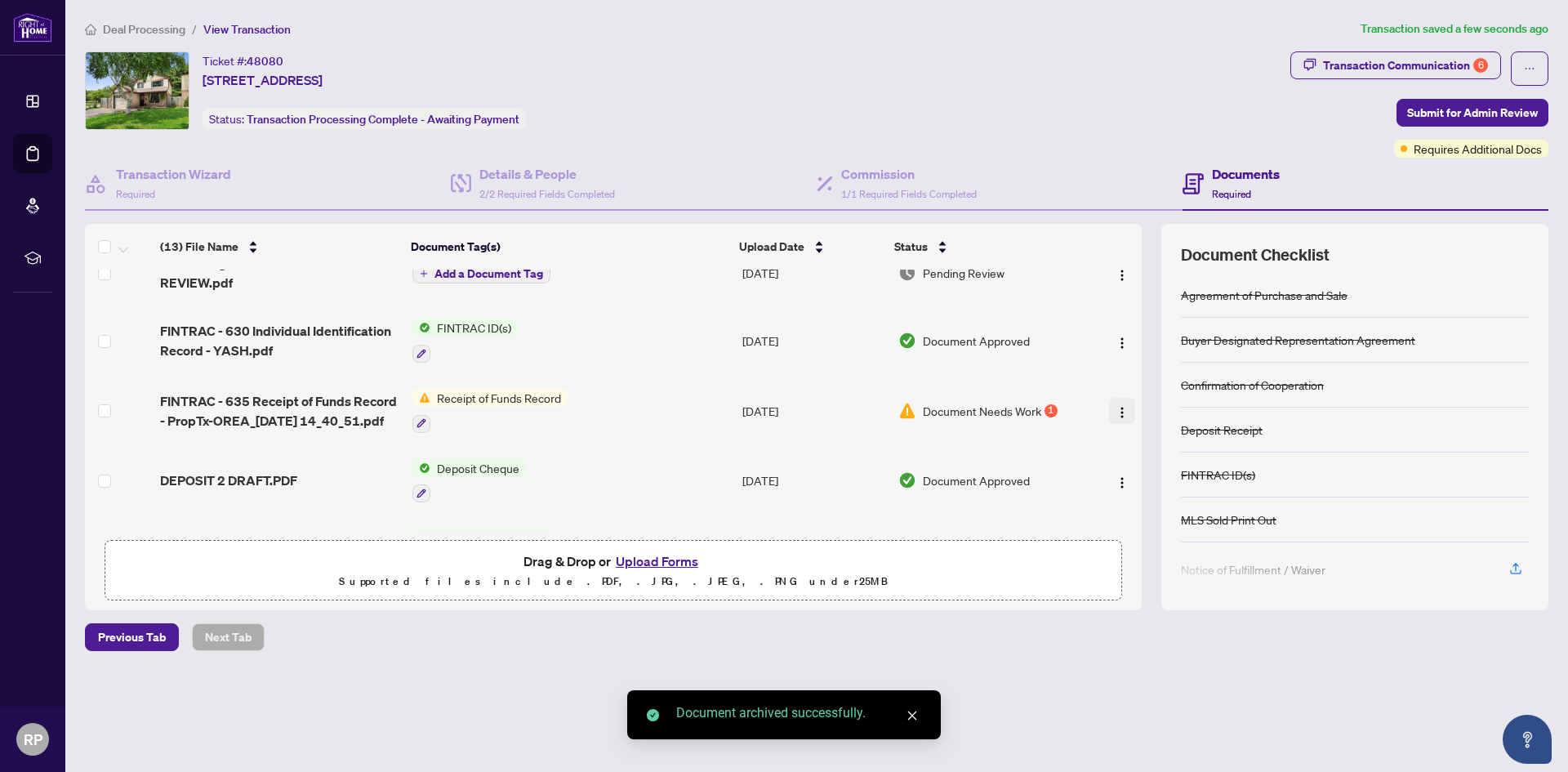
click at [1117, 412] on img "button" at bounding box center [1122, 412] width 13 height 13
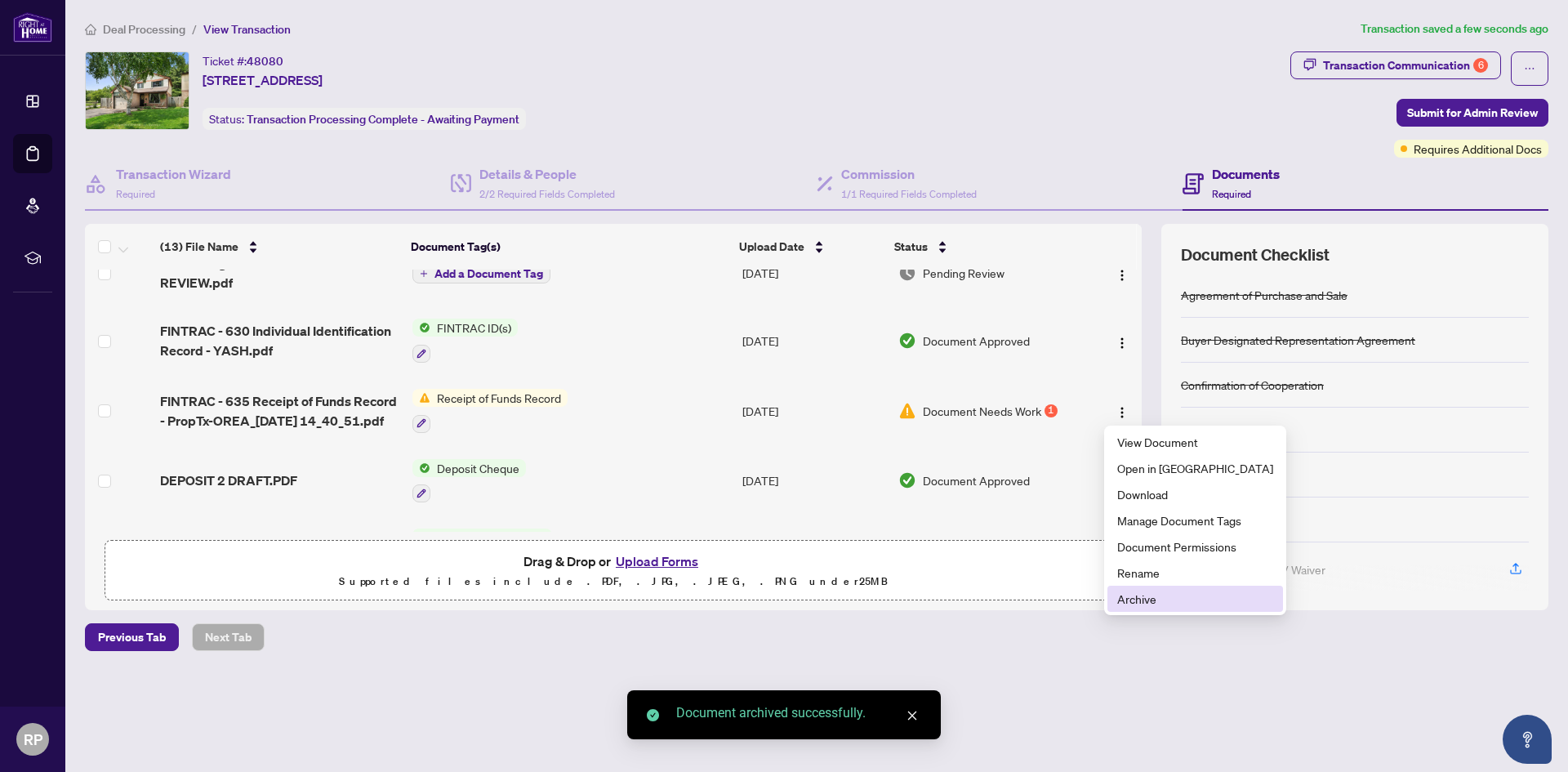
click at [1143, 606] on span "Archive" at bounding box center [1195, 599] width 156 height 18
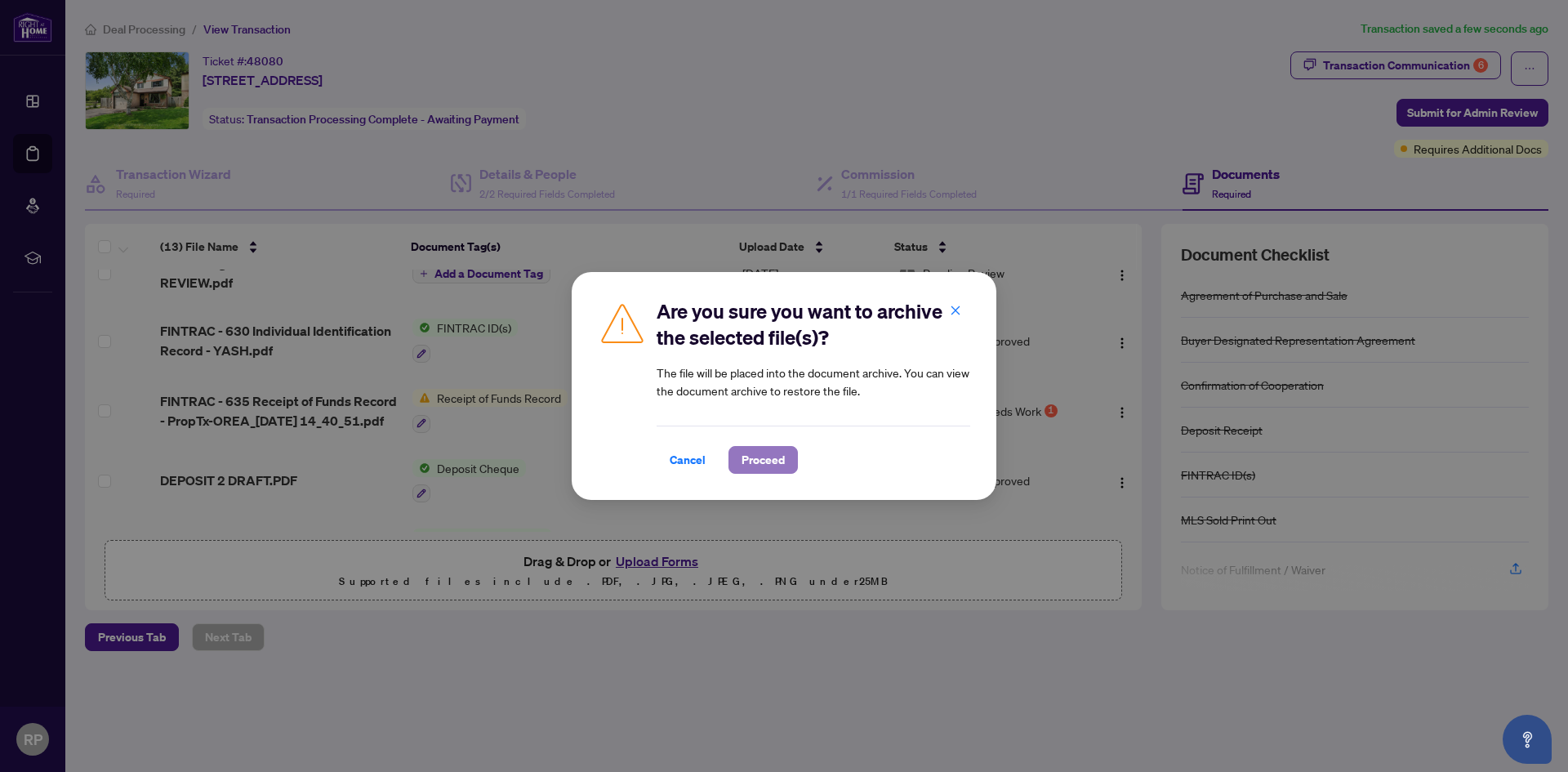
click at [778, 458] on span "Proceed" at bounding box center [762, 460] width 43 height 26
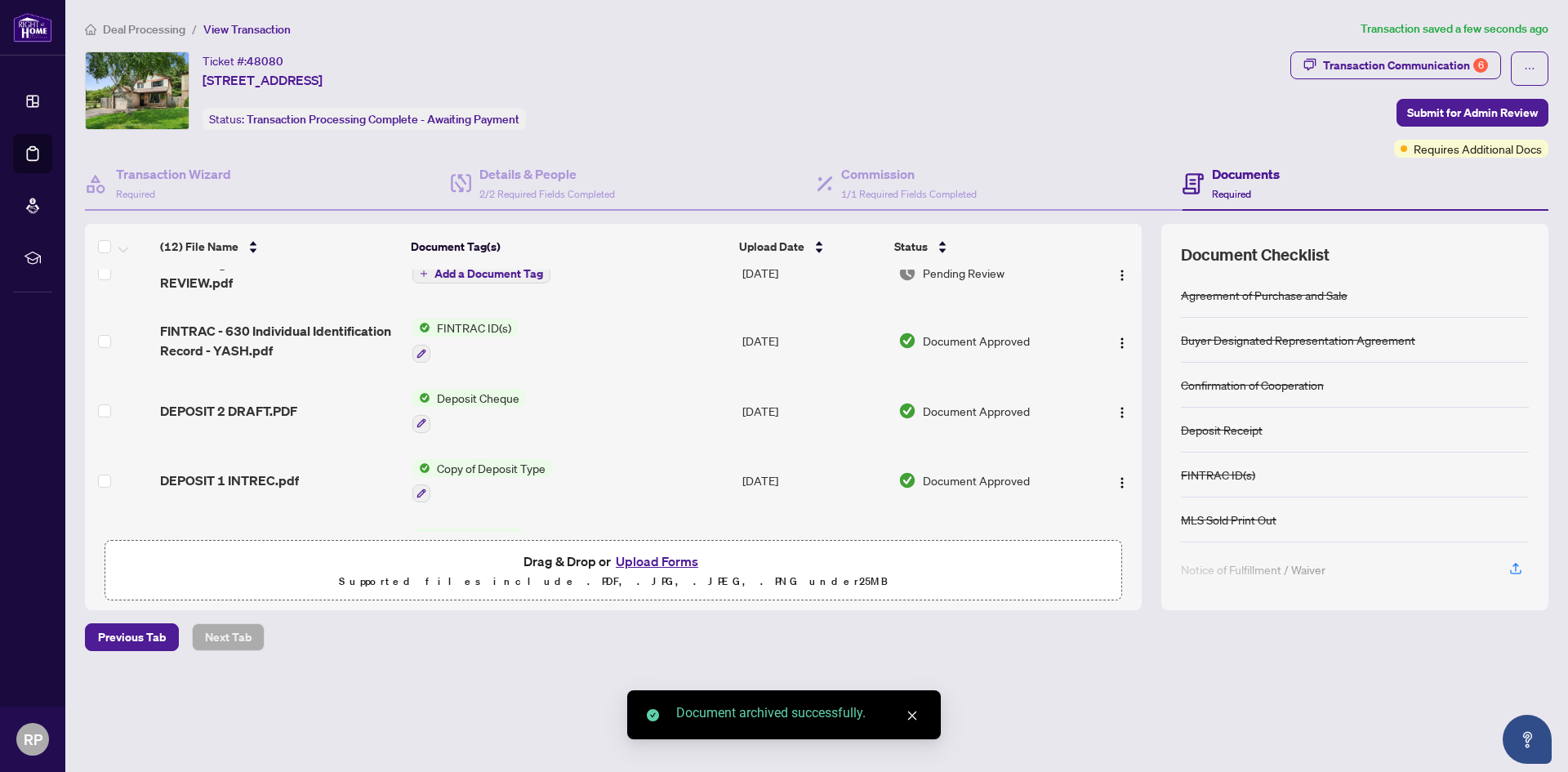
click at [658, 564] on button "Upload Forms" at bounding box center [657, 561] width 92 height 21
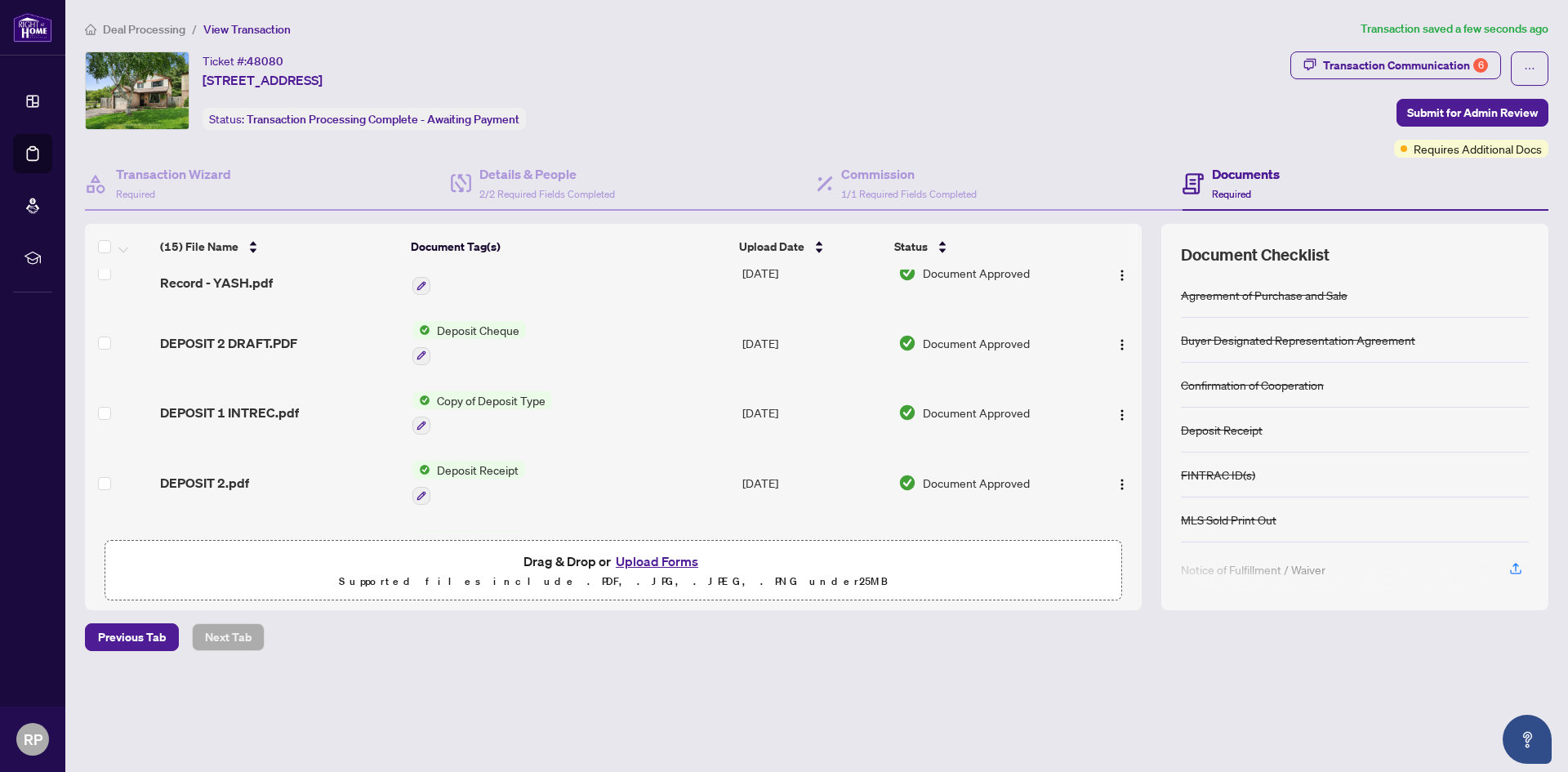
scroll to position [0, 0]
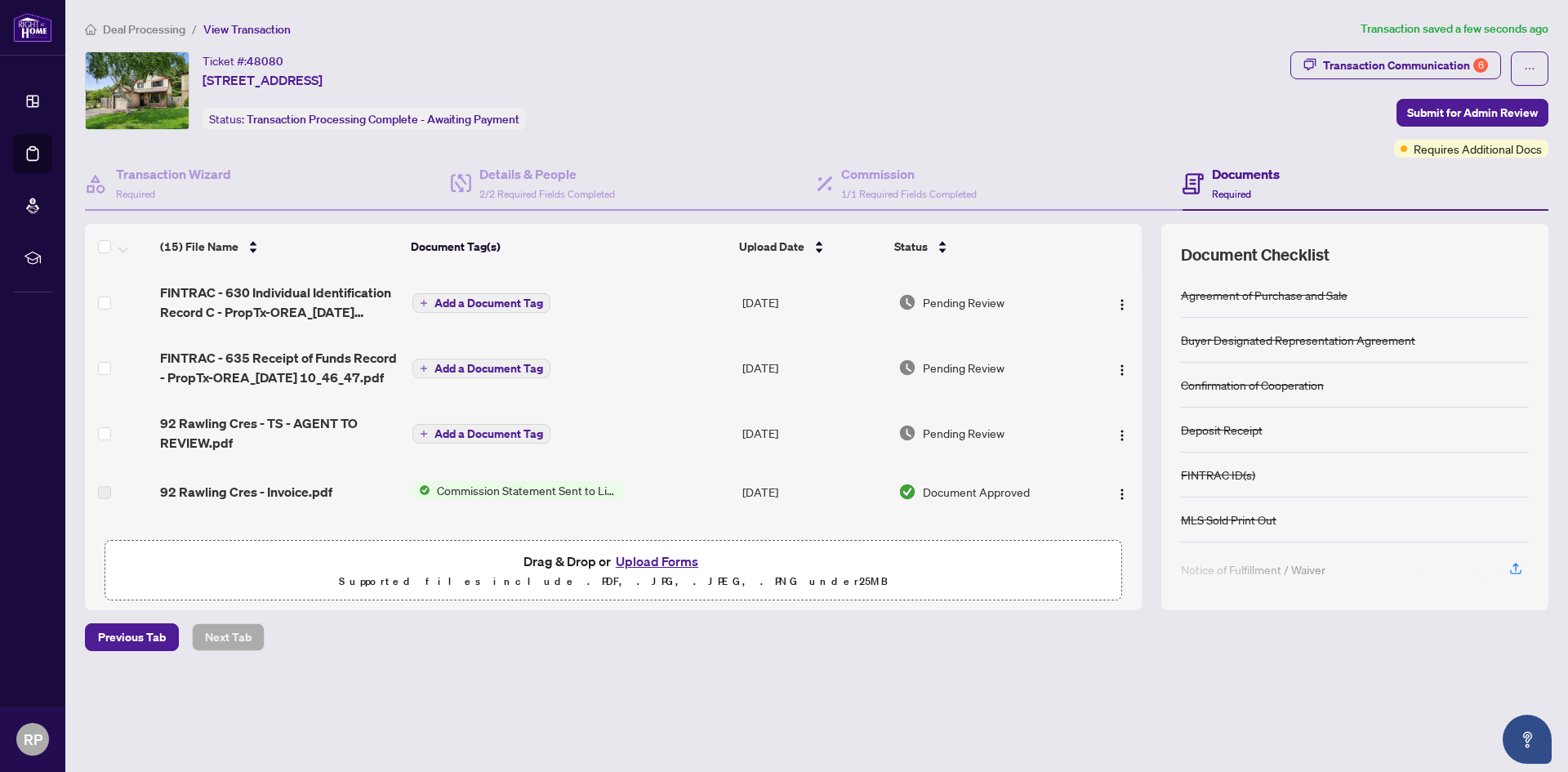
click at [499, 430] on span "Add a Document Tag" at bounding box center [489, 433] width 109 height 11
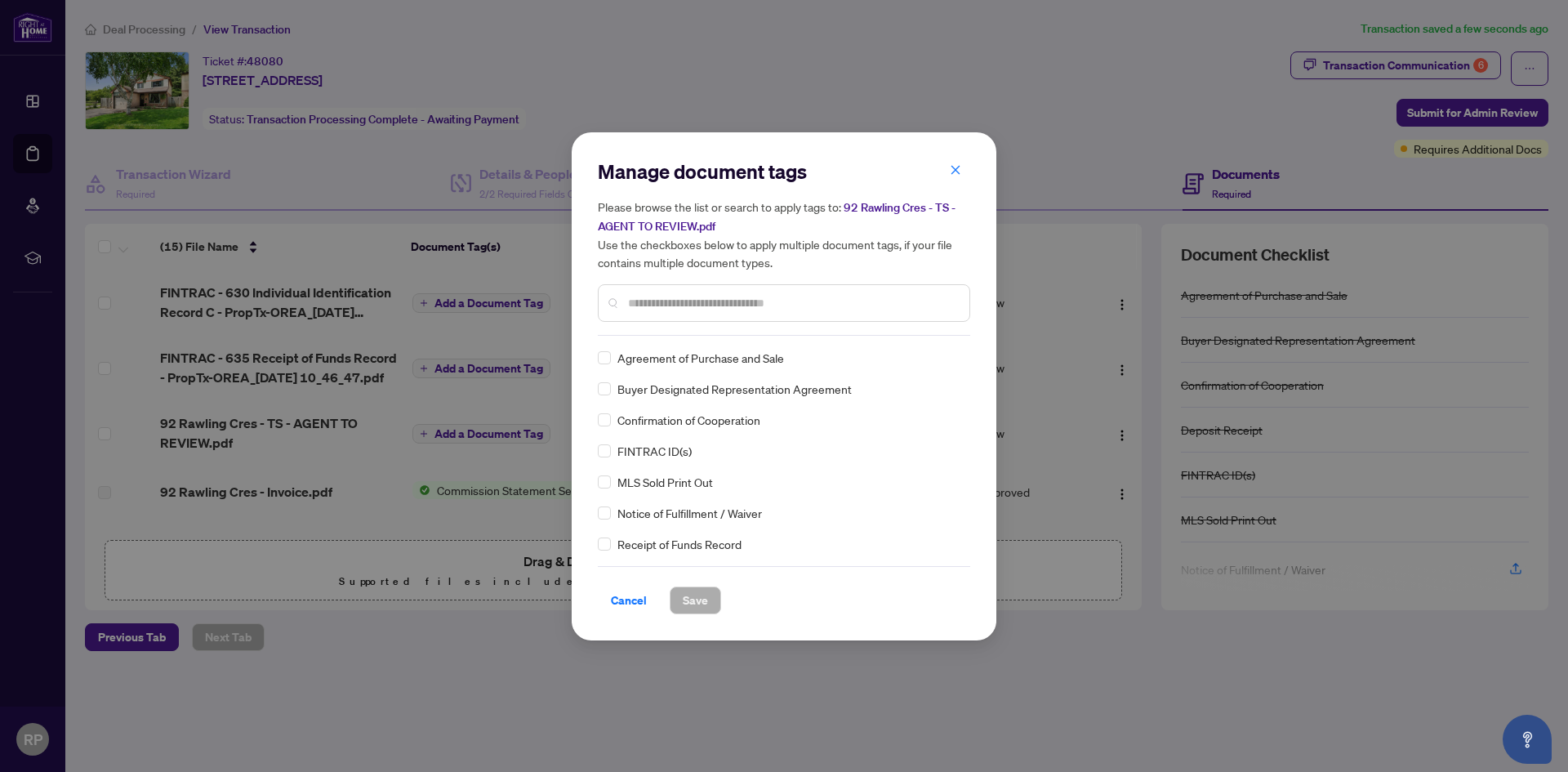
click at [681, 299] on input "text" at bounding box center [792, 303] width 329 height 18
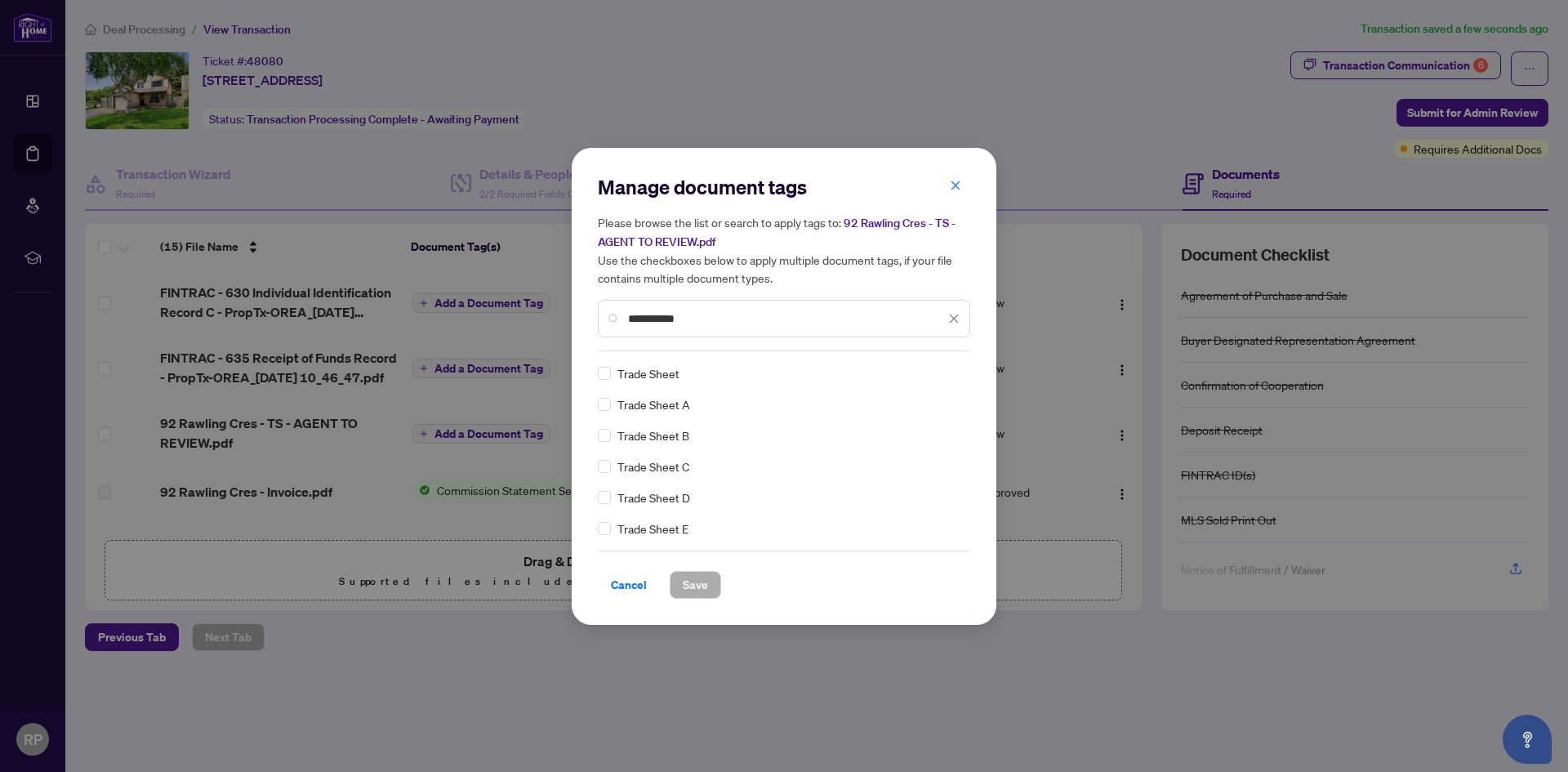
type input "**********"
click at [698, 587] on span "Save" at bounding box center [695, 585] width 26 height 26
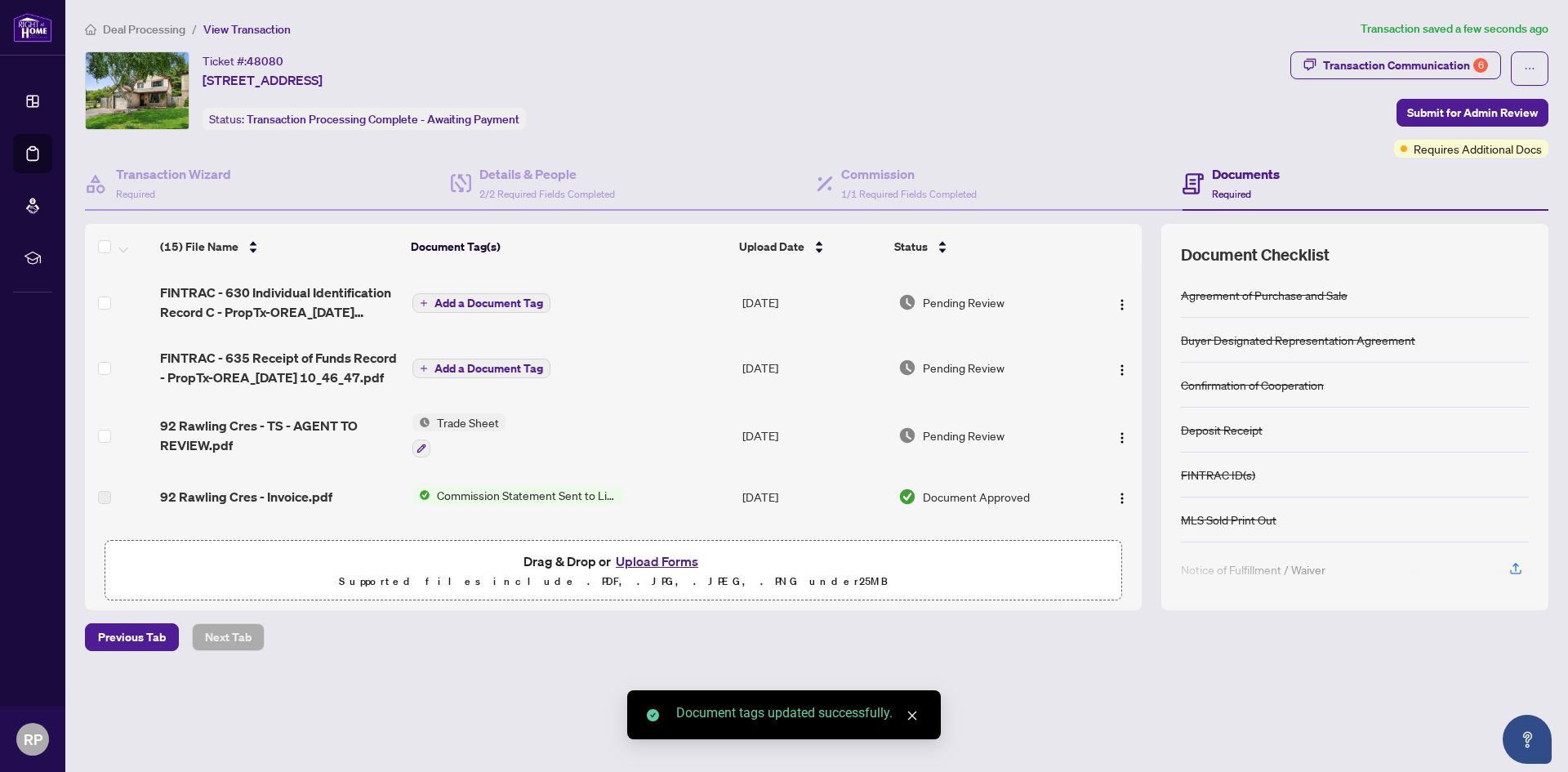
click at [472, 363] on span "Add a Document Tag" at bounding box center [489, 367] width 109 height 11
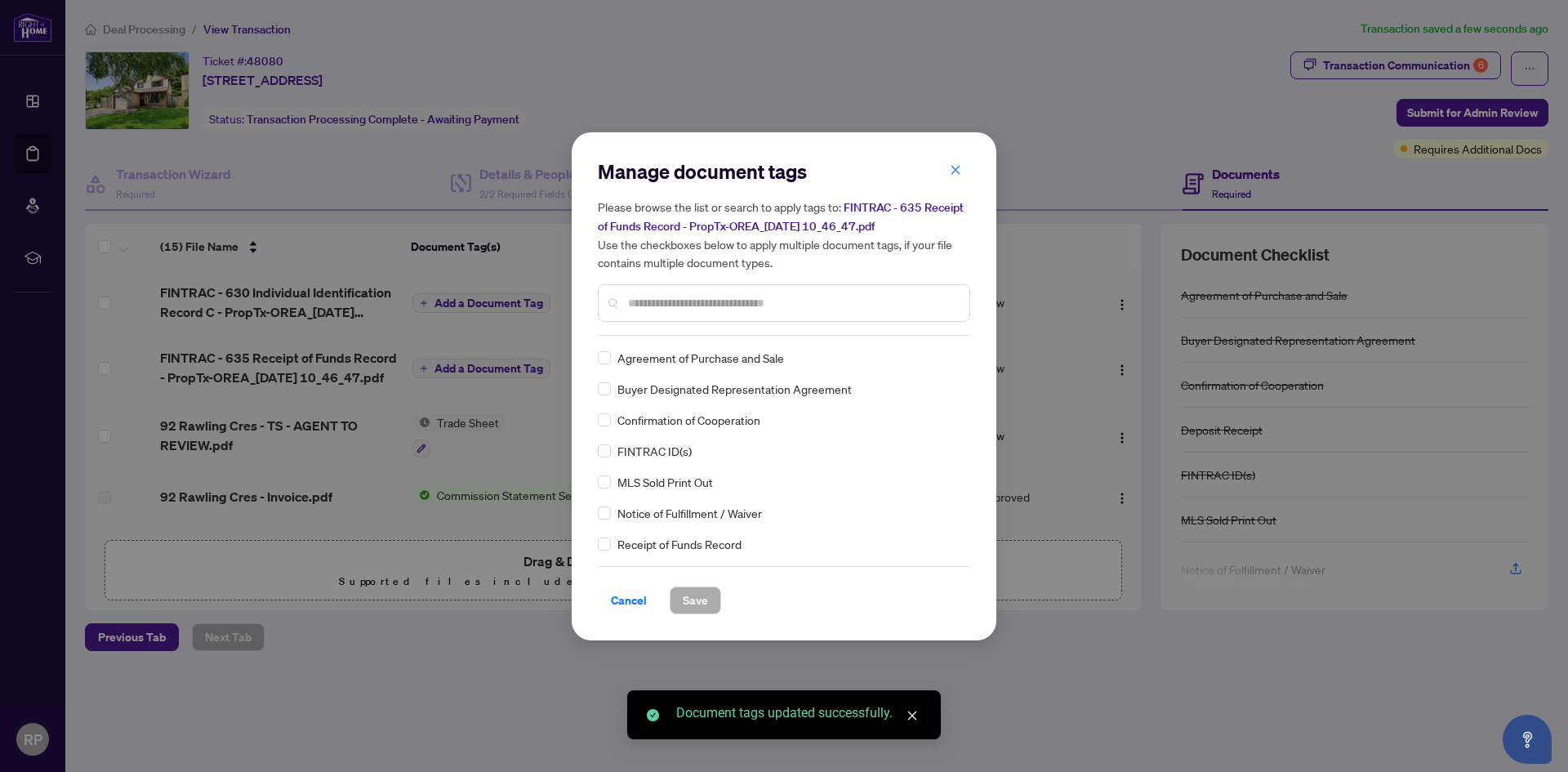
click at [670, 298] on input "text" at bounding box center [792, 303] width 329 height 18
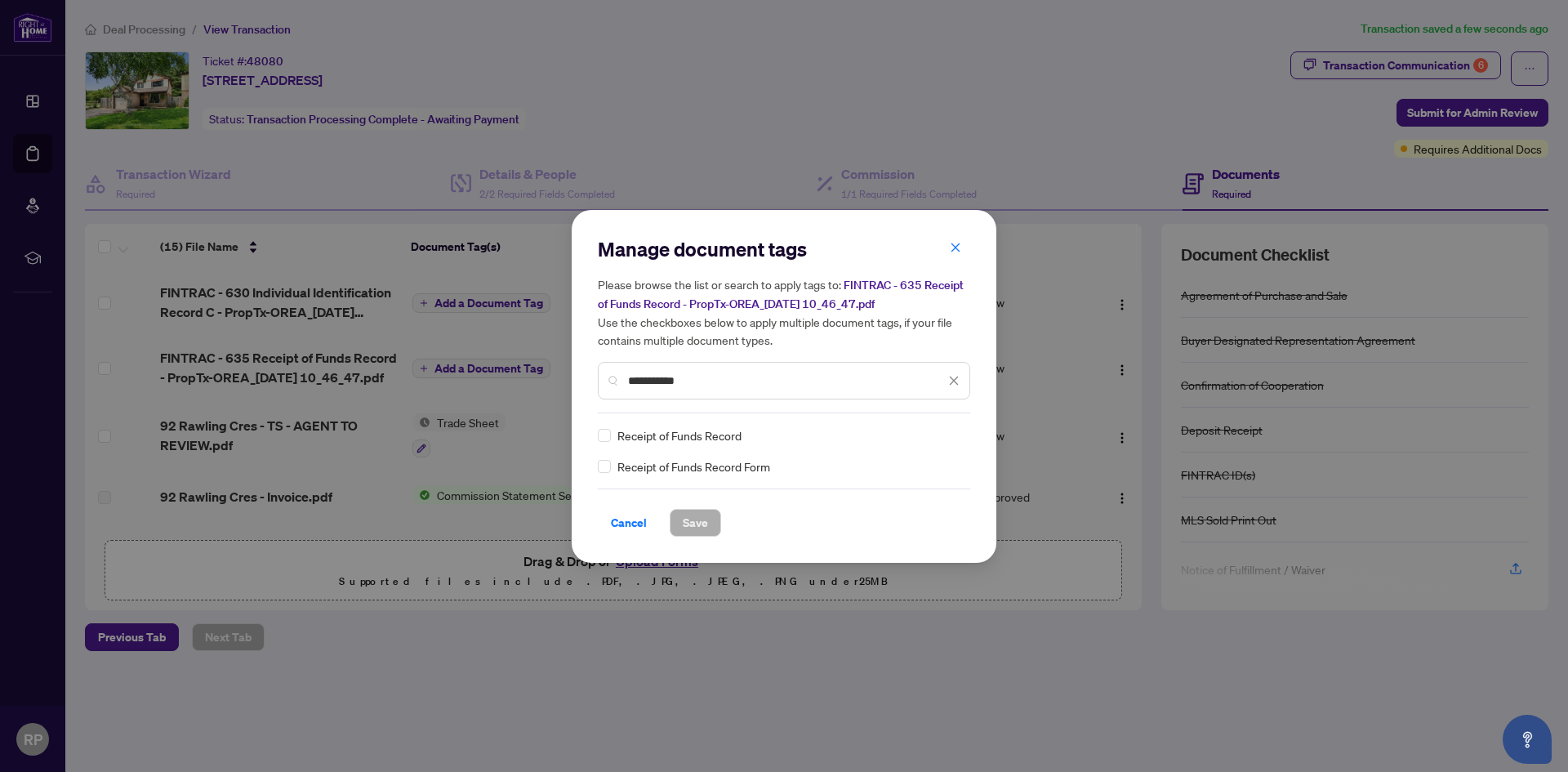
type input "**********"
click at [694, 515] on span "Save" at bounding box center [695, 523] width 26 height 26
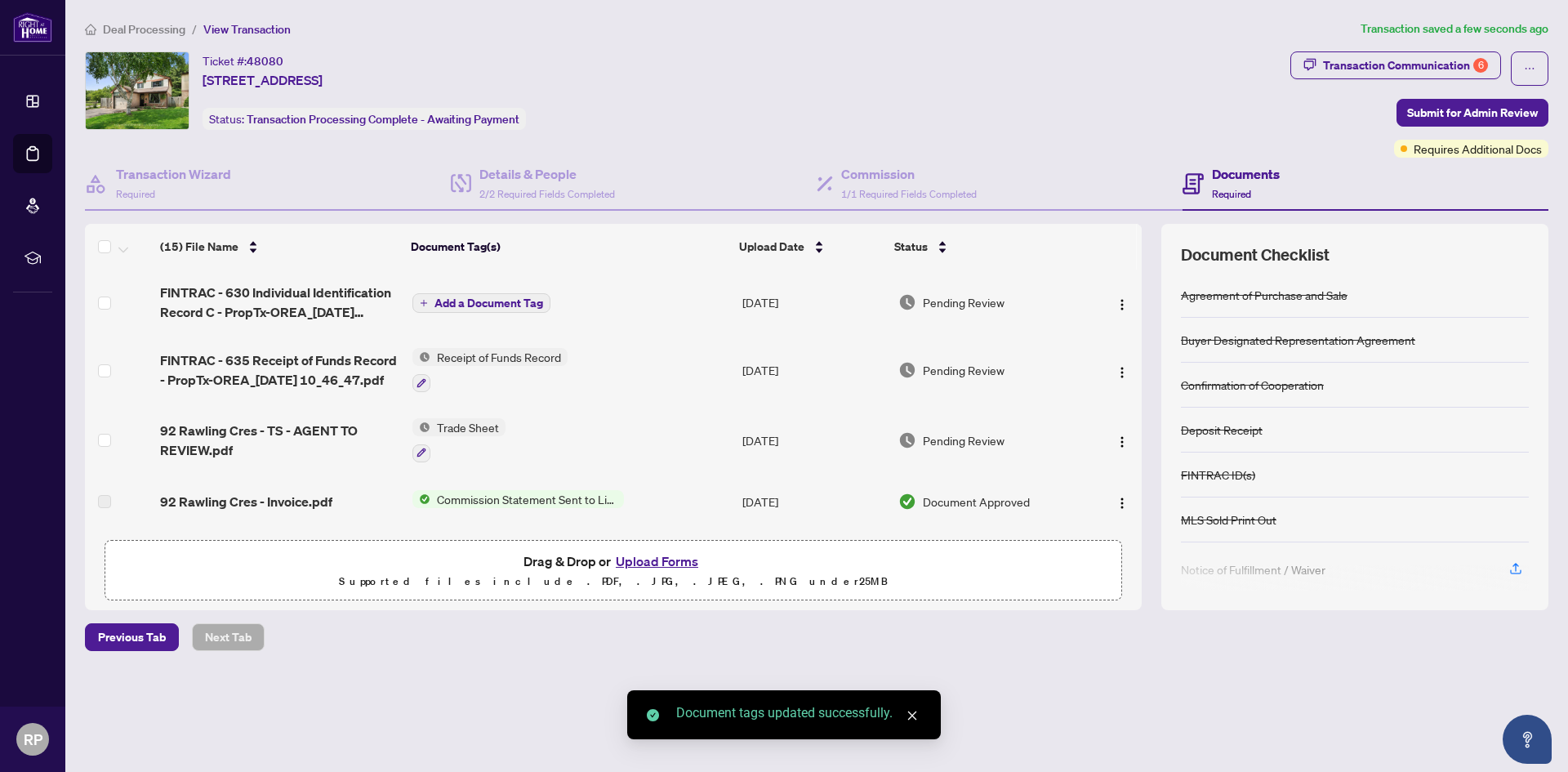
click at [486, 299] on span "Add a Document Tag" at bounding box center [489, 303] width 109 height 11
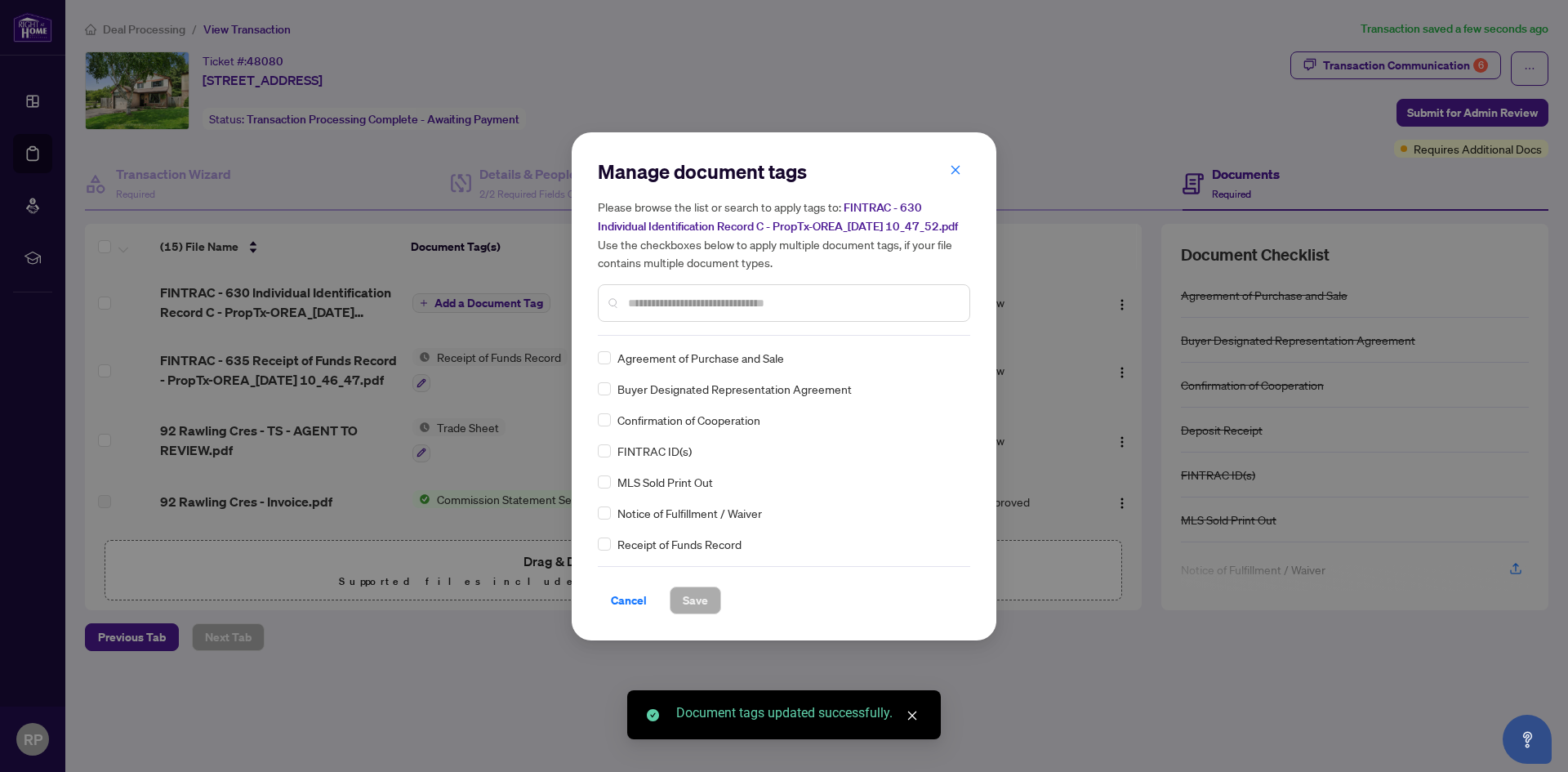
click at [678, 312] on input "text" at bounding box center [792, 303] width 329 height 18
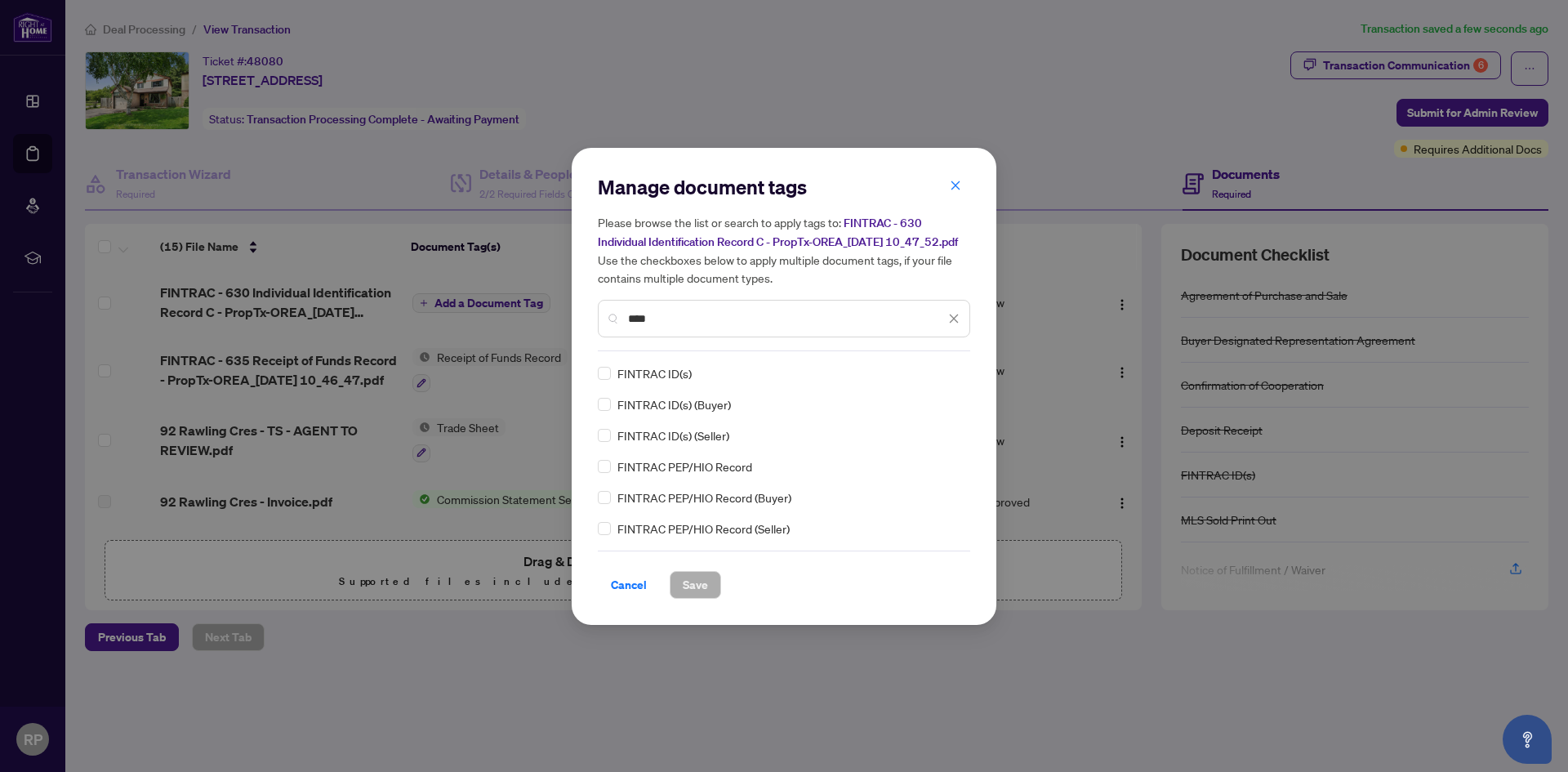
type input "****"
click at [708, 590] on button "Save" at bounding box center [695, 584] width 51 height 27
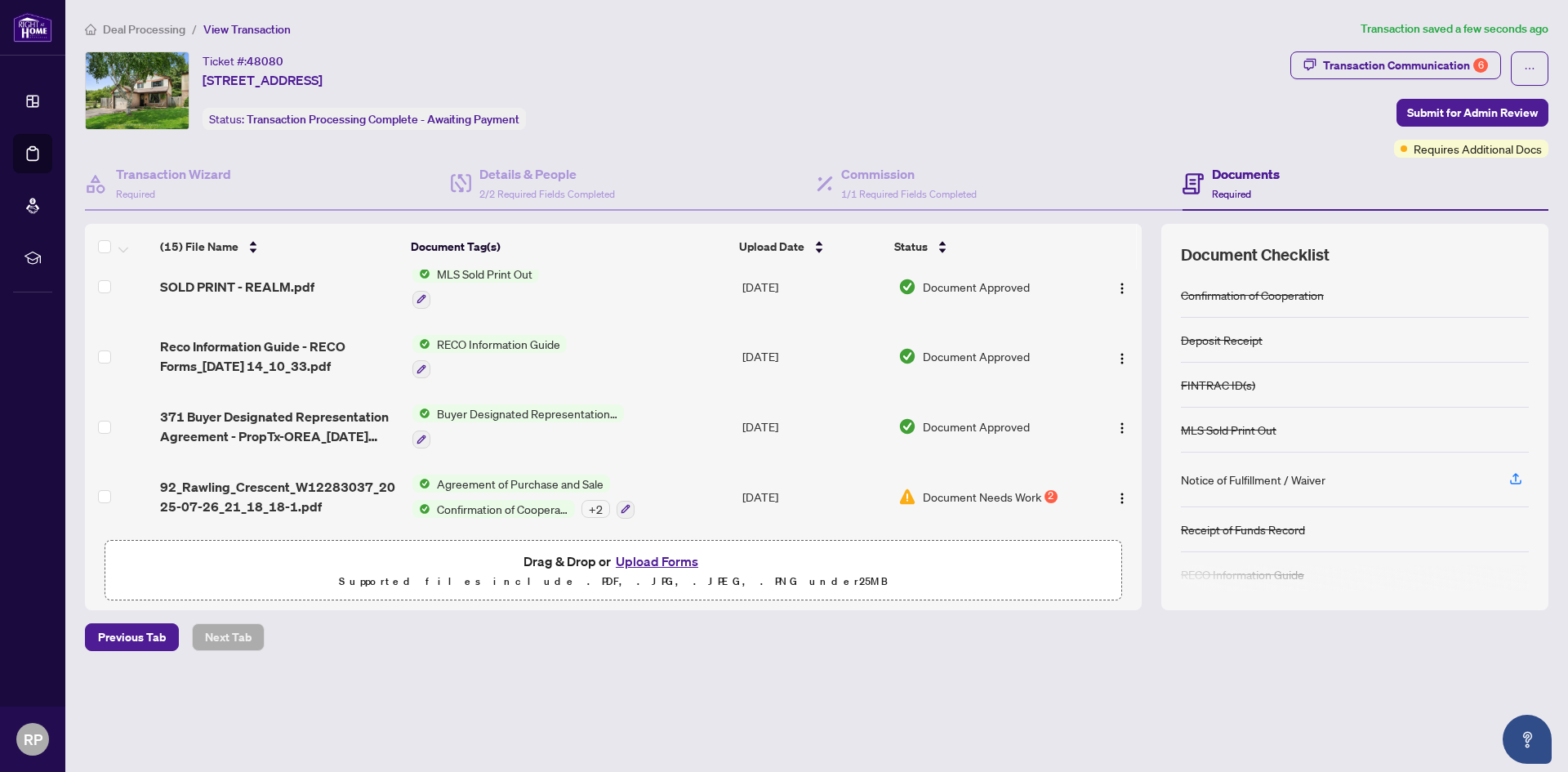
scroll to position [147, 0]
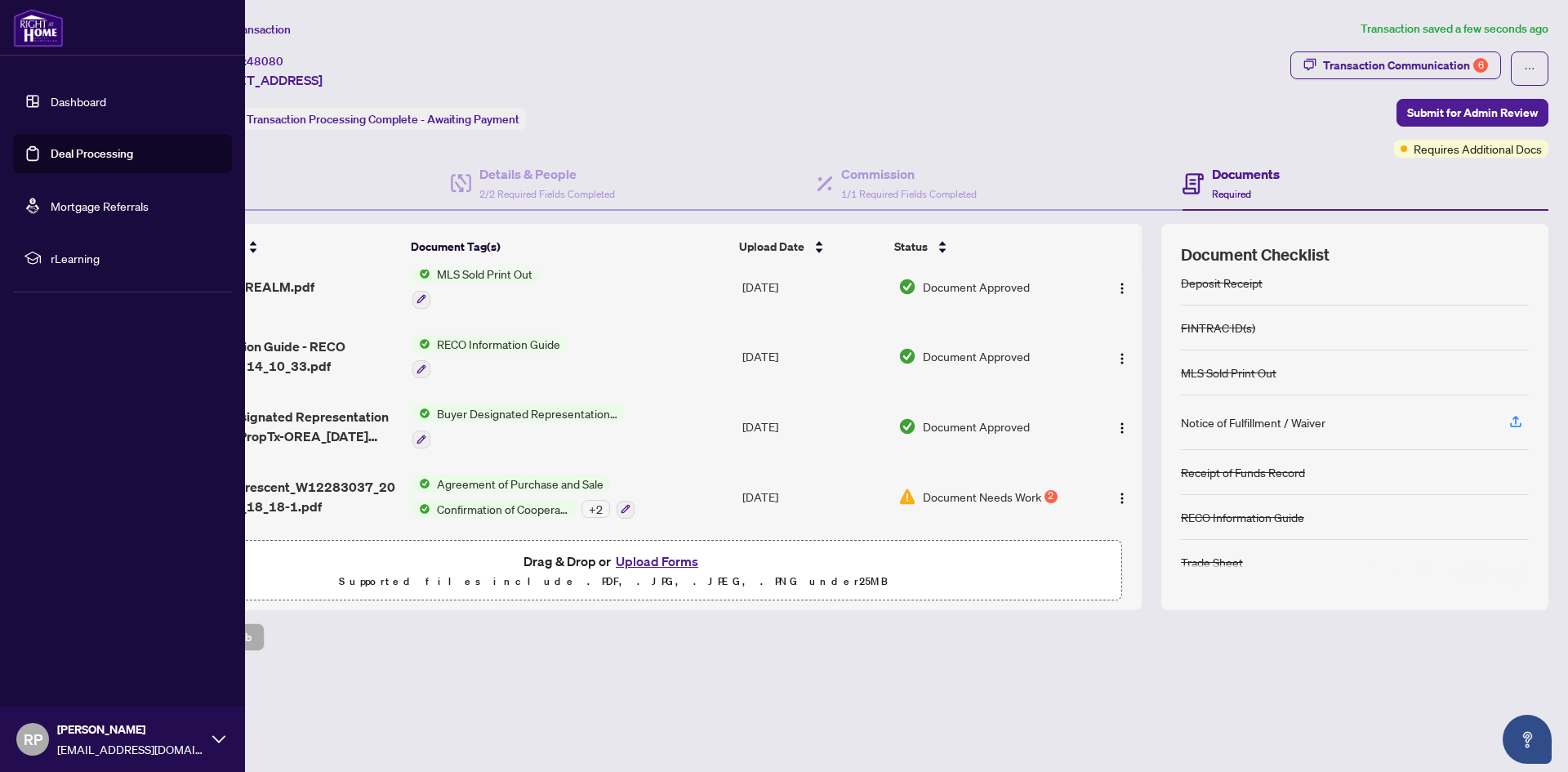
click at [72, 100] on link "Dashboard" at bounding box center [78, 101] width 56 height 15
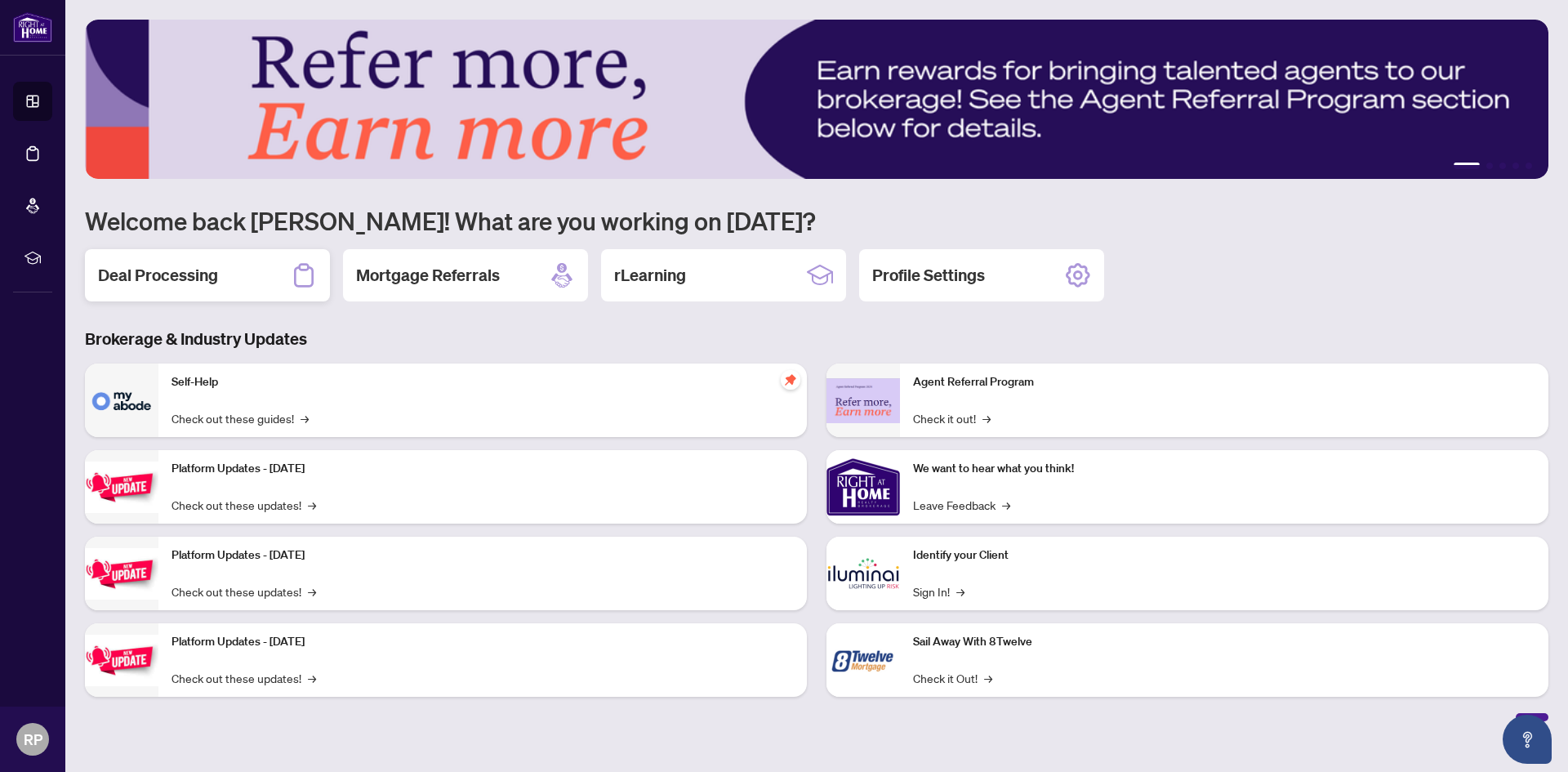
click at [190, 275] on h2 "Deal Processing" at bounding box center [158, 276] width 120 height 23
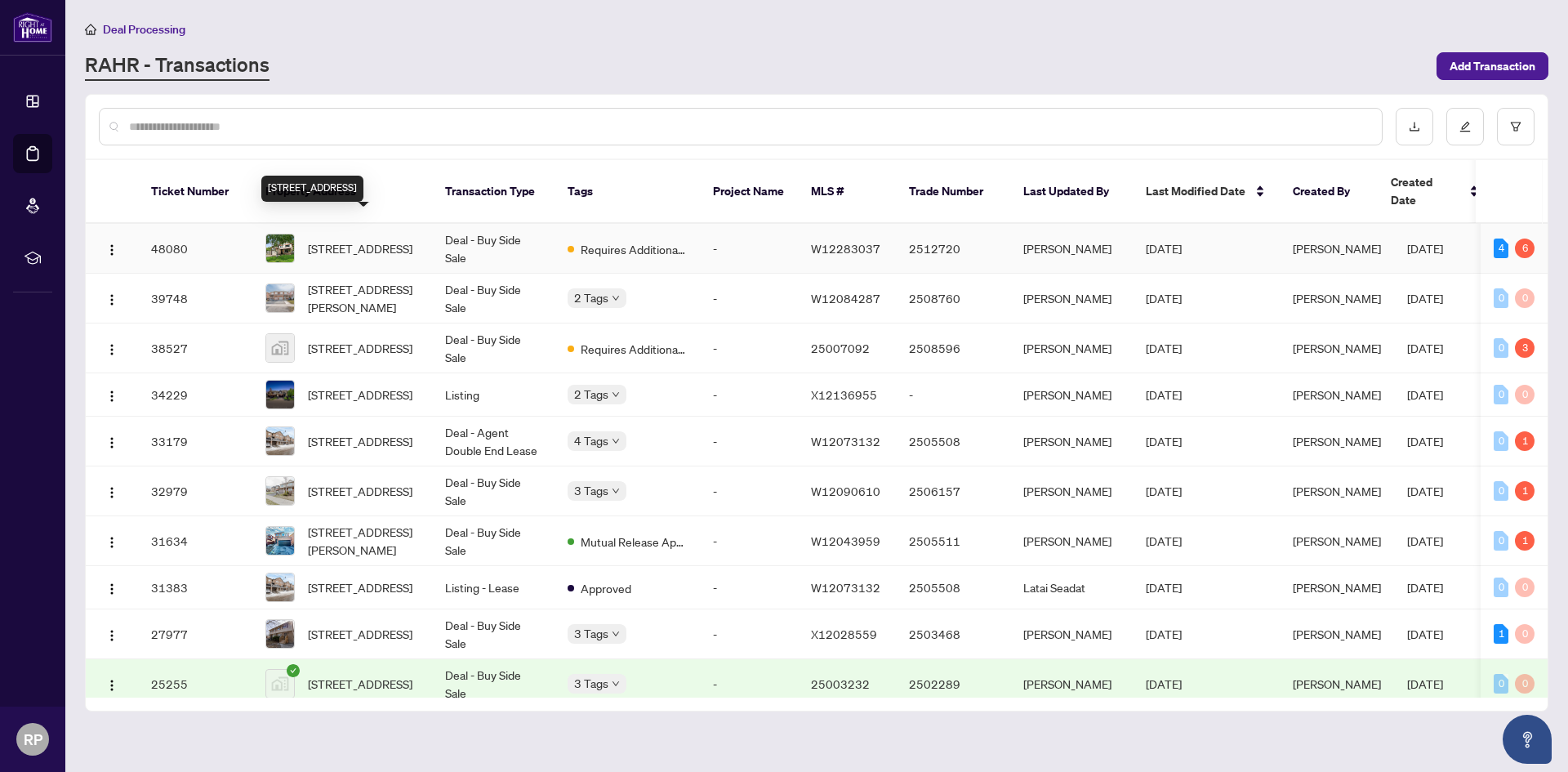
click at [403, 239] on span "92 Rawling Cres, Brampton, Ontario L6Z 1N8, Canada" at bounding box center [360, 248] width 104 height 18
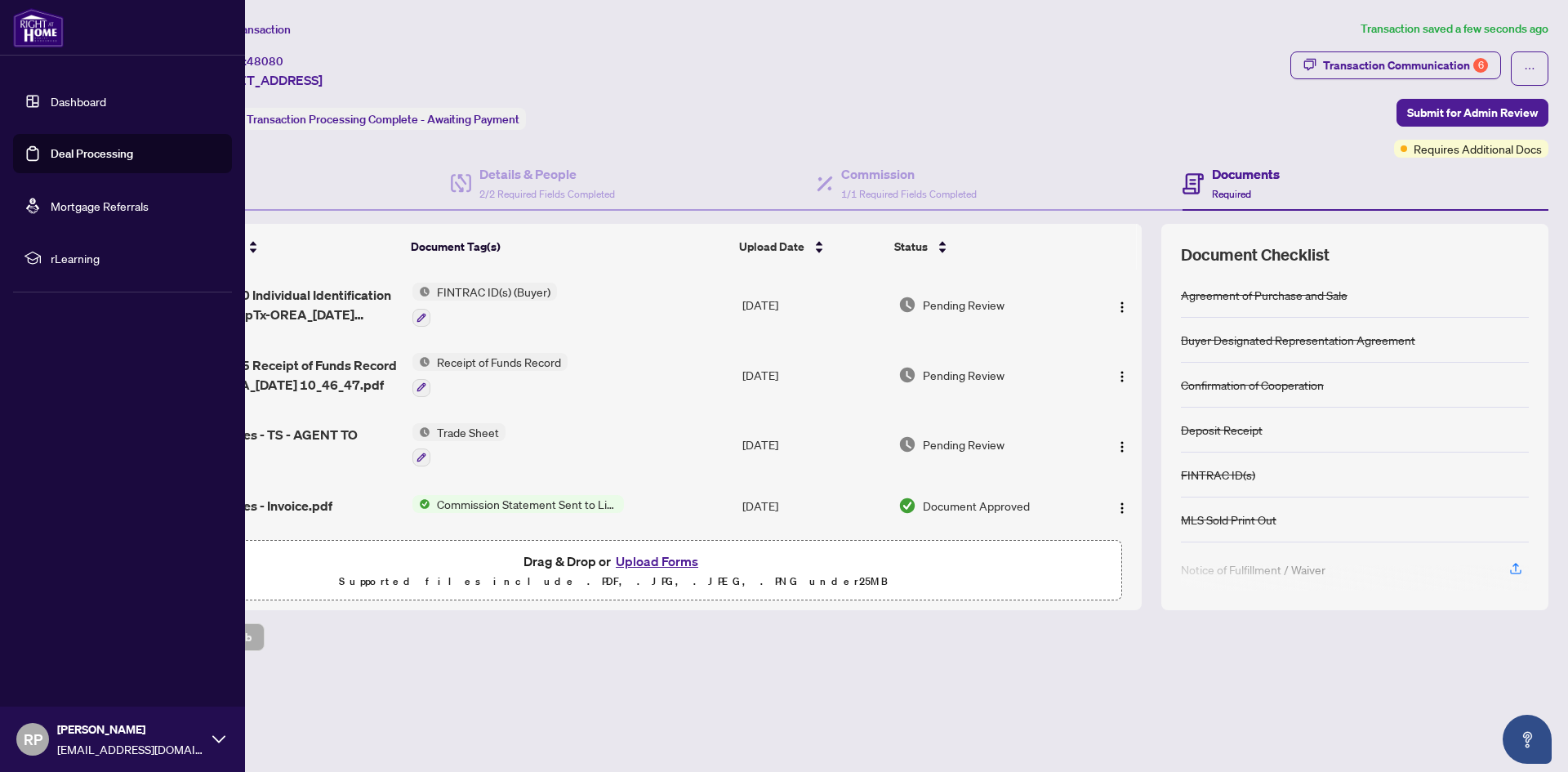
click at [50, 94] on link "Dashboard" at bounding box center [78, 101] width 56 height 15
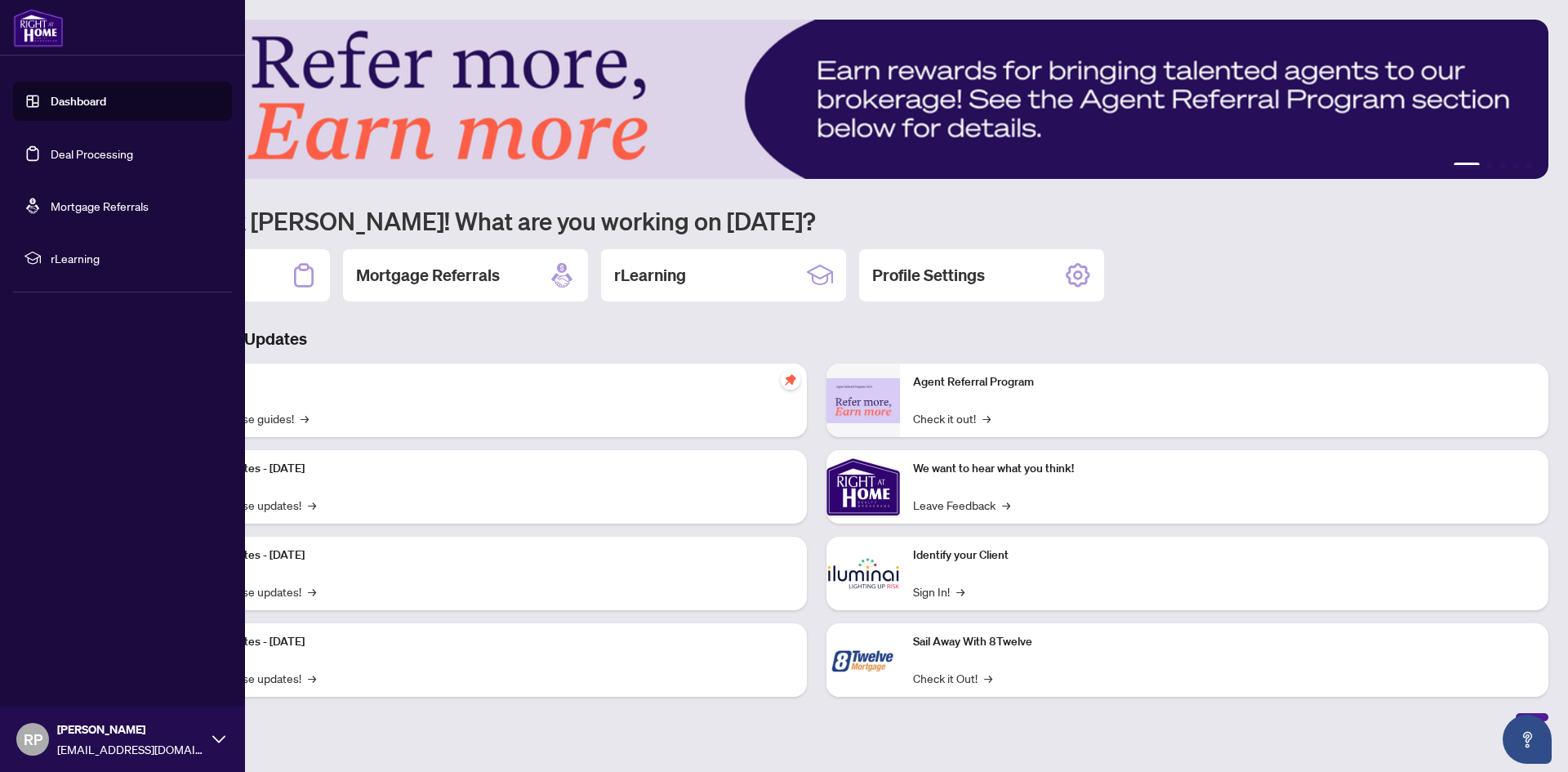
click at [50, 94] on link "Dashboard" at bounding box center [78, 101] width 56 height 15
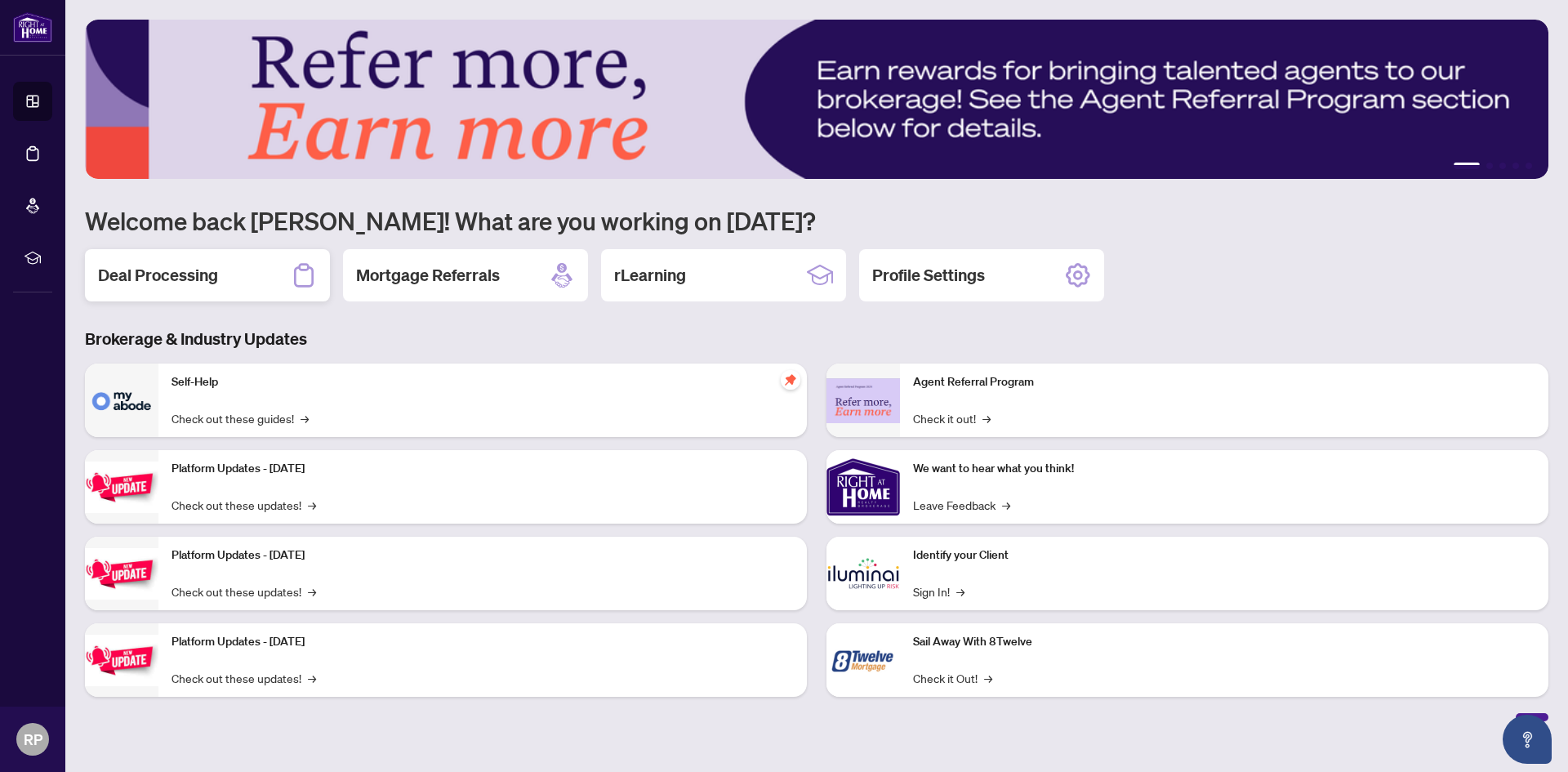
click at [216, 267] on h2 "Deal Processing" at bounding box center [158, 276] width 120 height 23
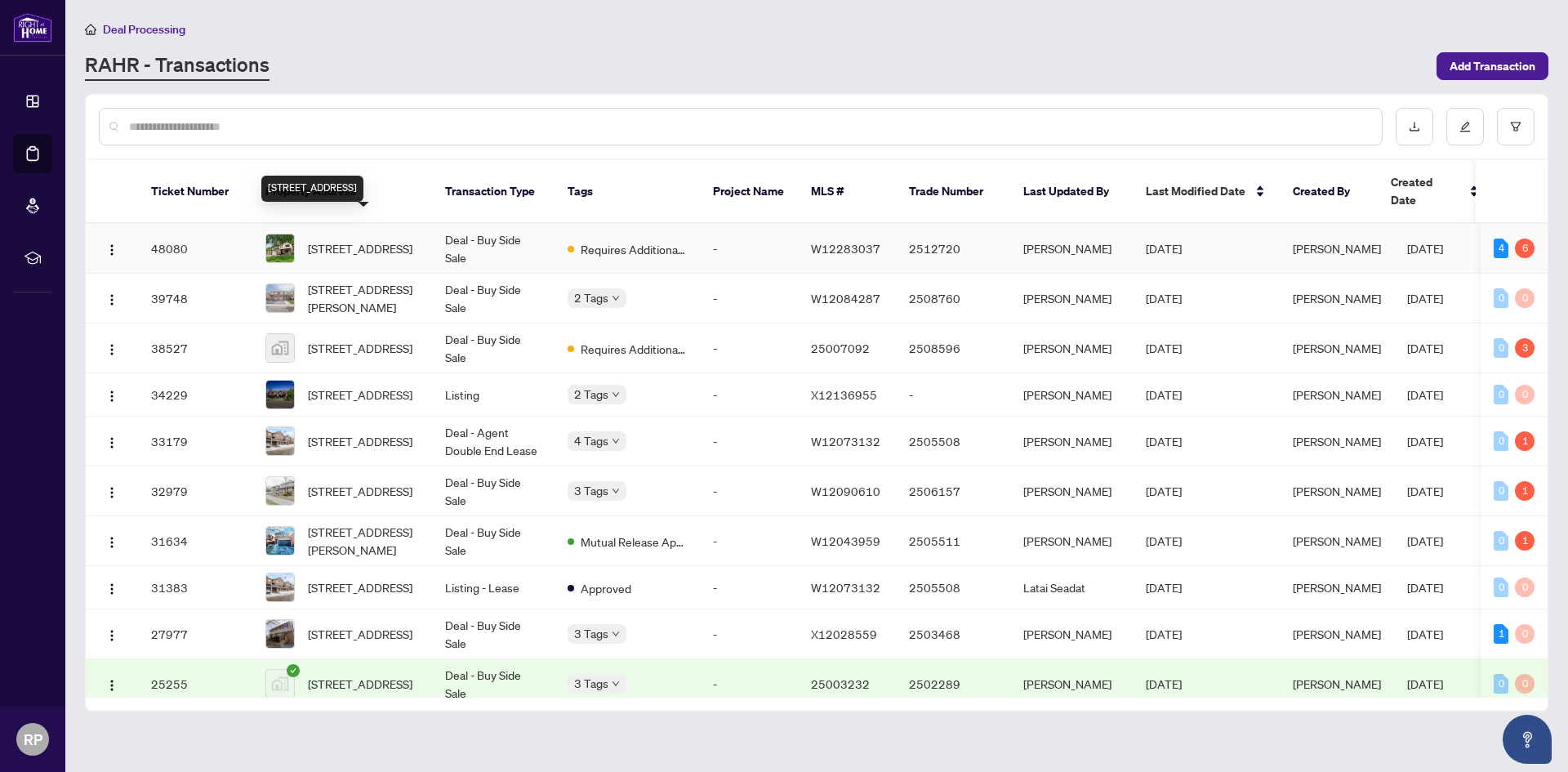
click at [360, 245] on span "92 Rawling Cres, Brampton, Ontario L6Z 1N8, Canada" at bounding box center [360, 248] width 104 height 18
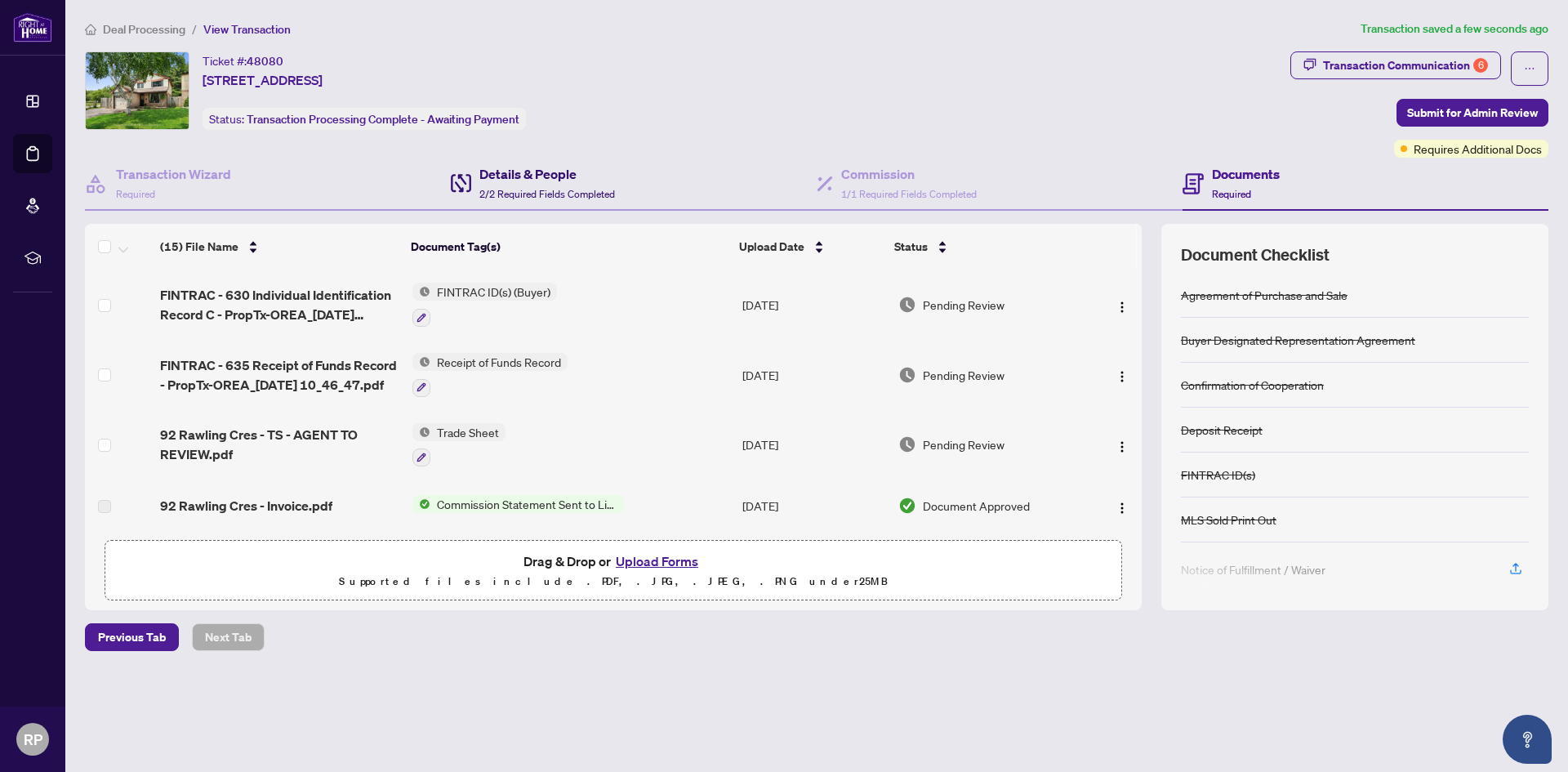
click at [557, 181] on h4 "Details & People" at bounding box center [547, 174] width 135 height 19
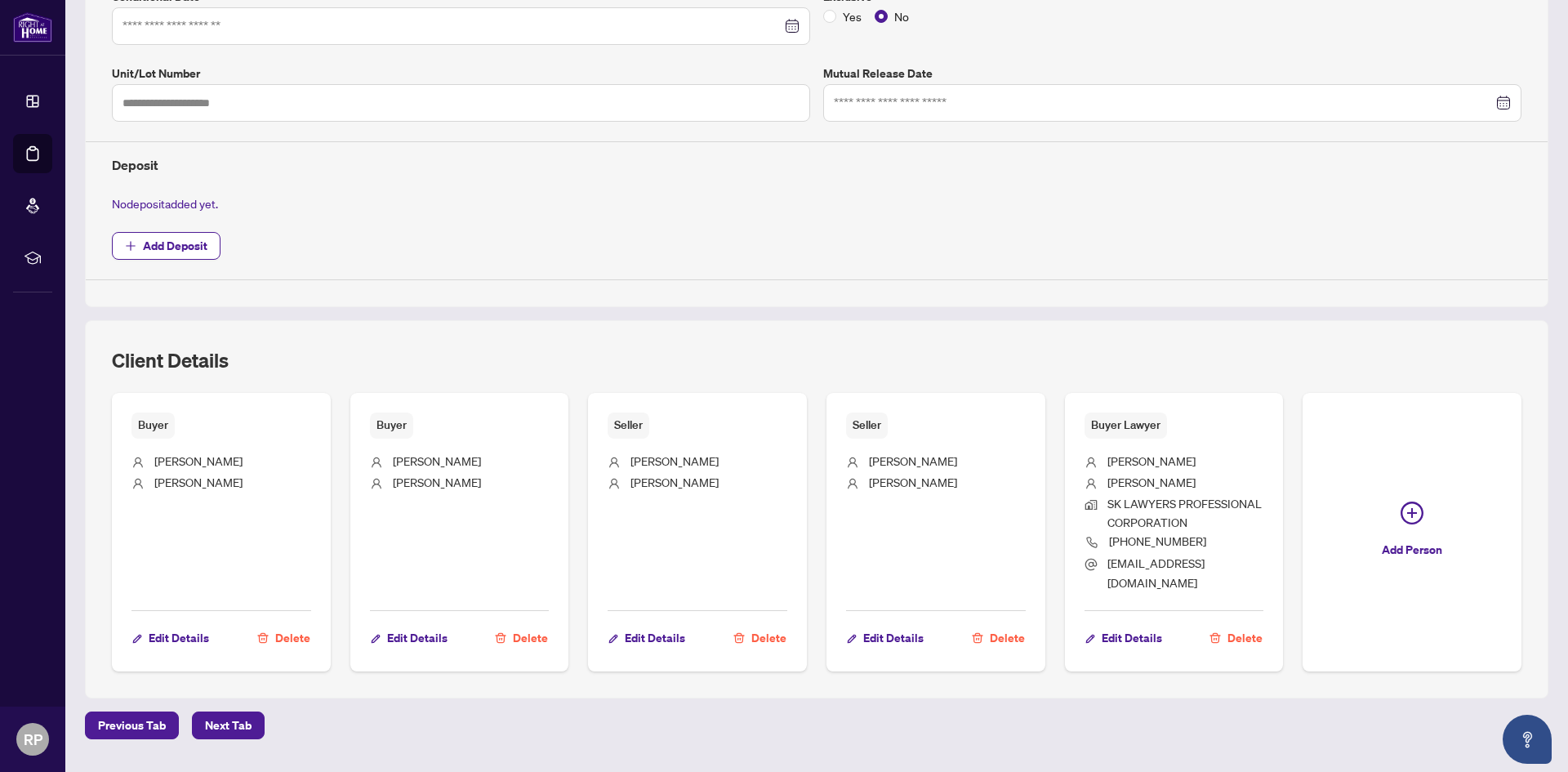
scroll to position [490, 0]
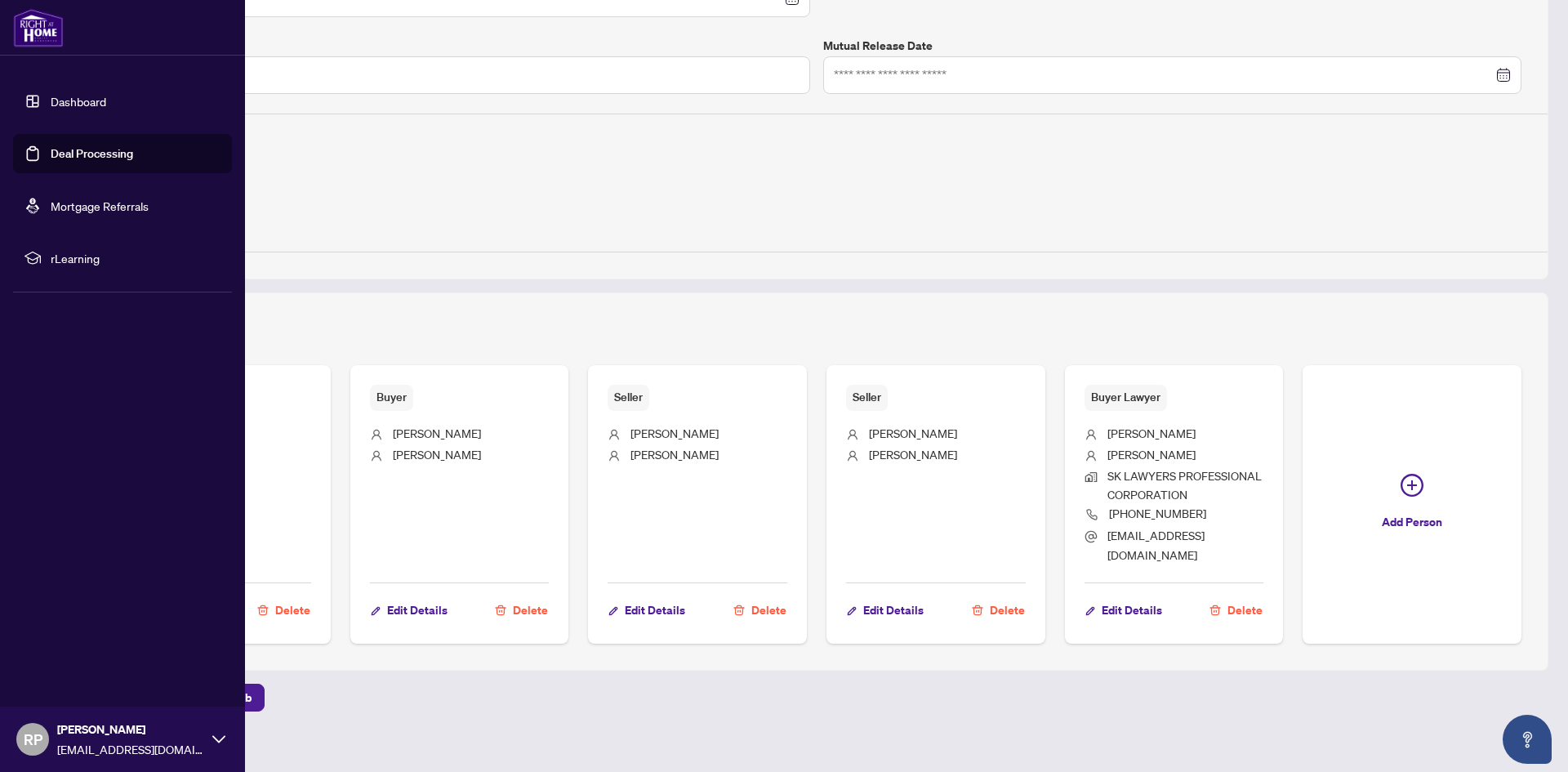
click at [72, 95] on link "Dashboard" at bounding box center [78, 101] width 56 height 15
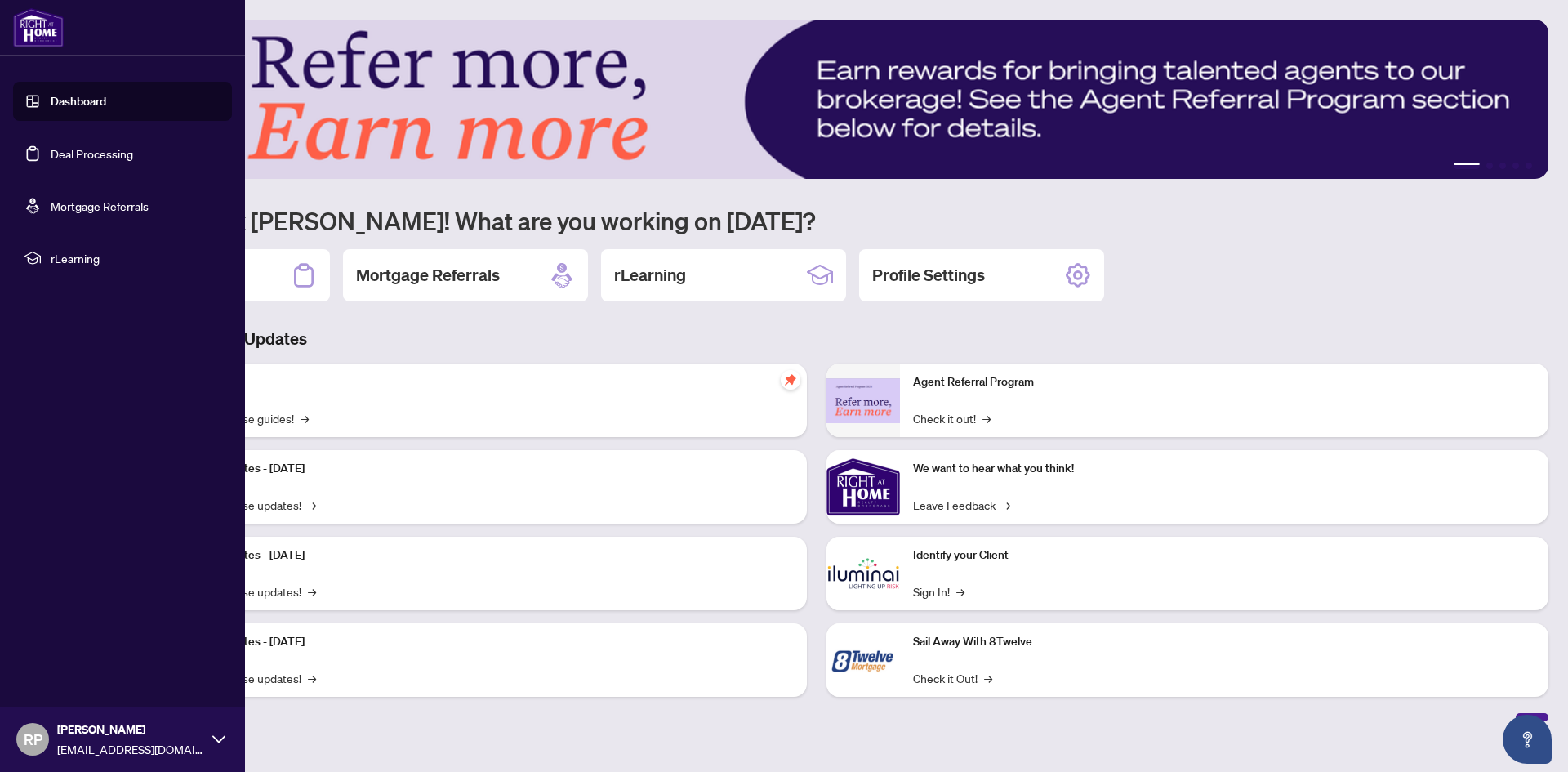
click at [50, 95] on link "Dashboard" at bounding box center [78, 101] width 56 height 15
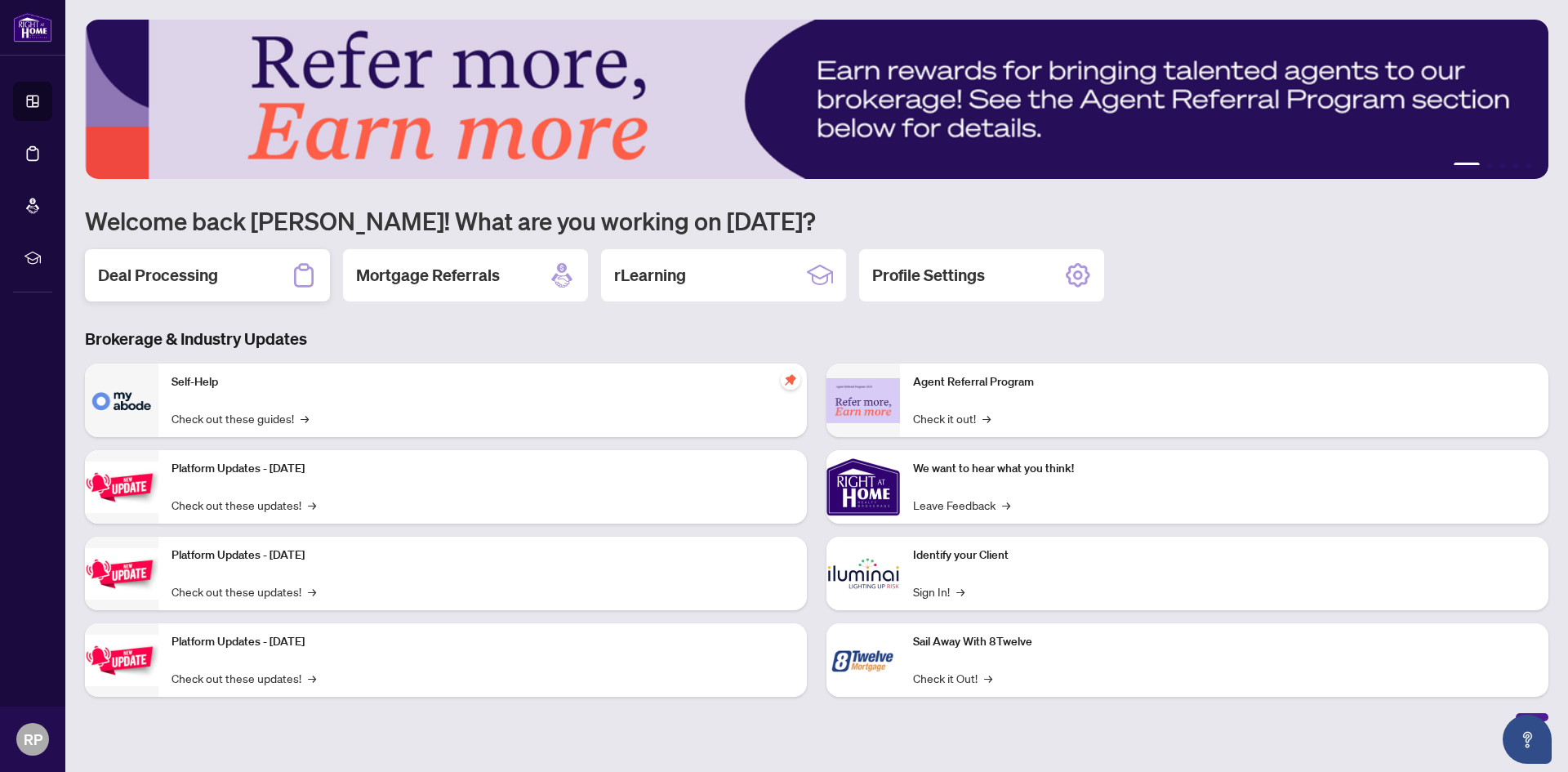
click at [211, 276] on h2 "Deal Processing" at bounding box center [158, 276] width 120 height 23
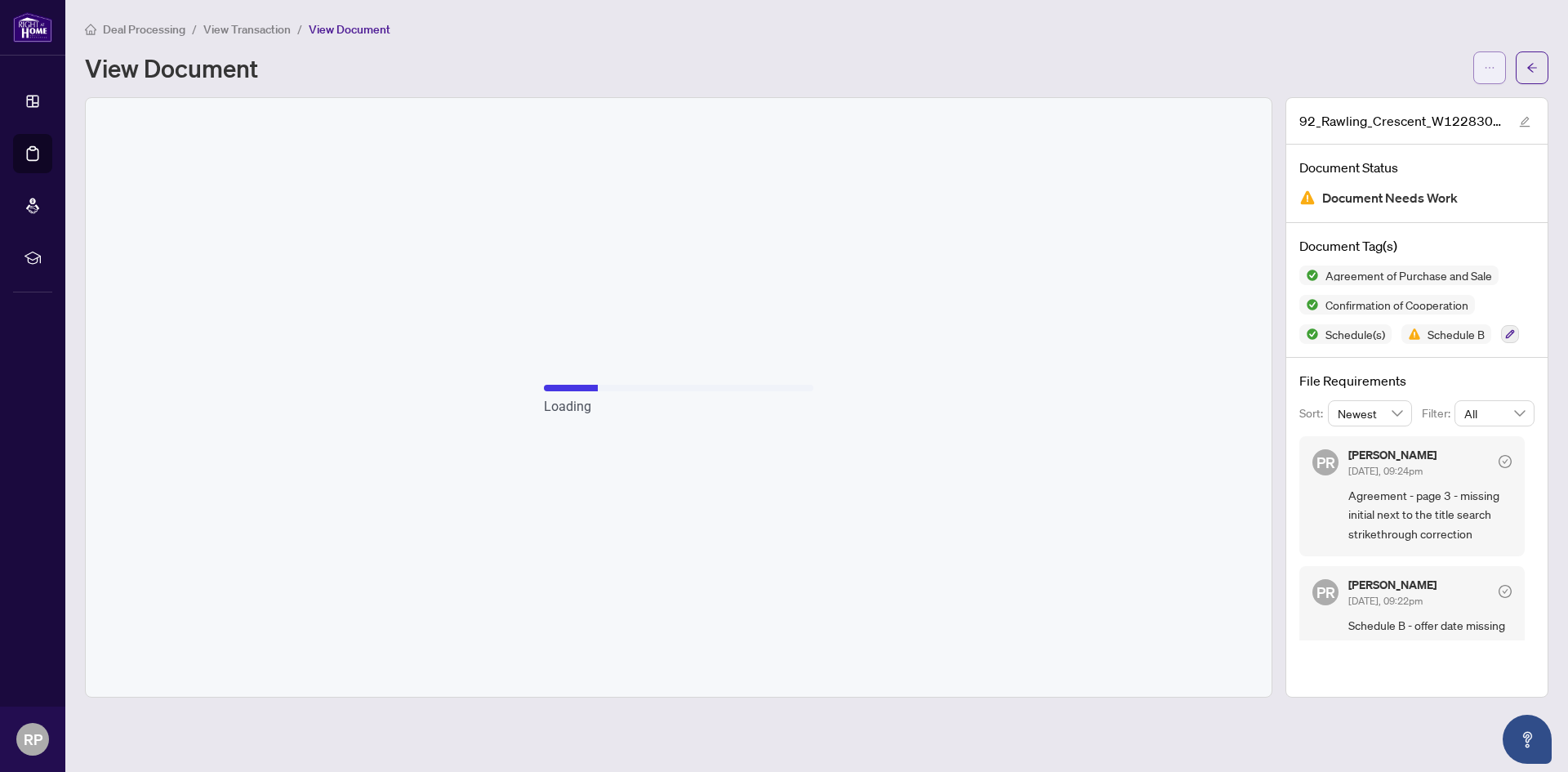
click at [1488, 65] on icon "ellipsis" at bounding box center [1489, 67] width 11 height 11
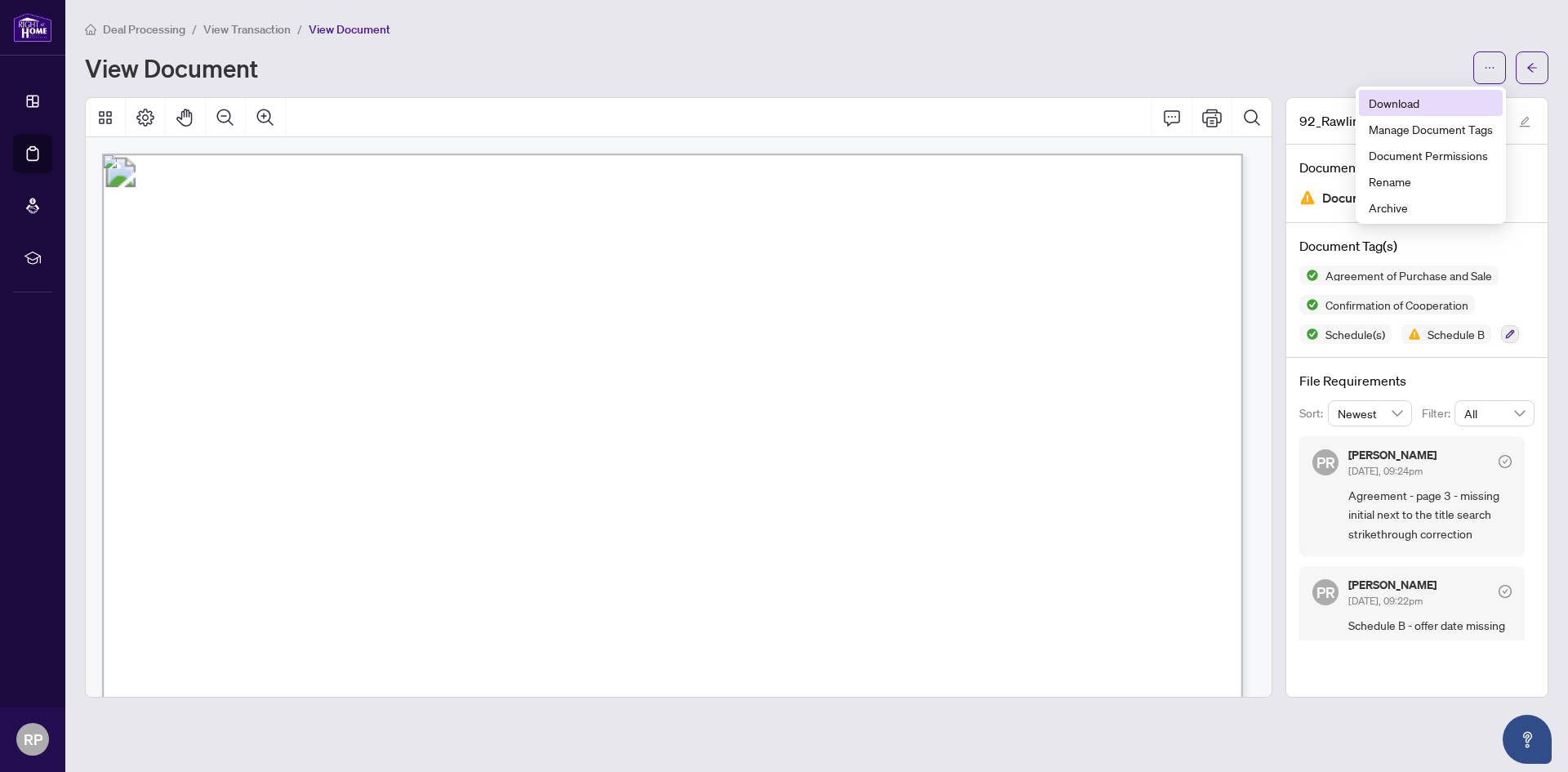
click at [1396, 106] on span "Download" at bounding box center [1431, 102] width 125 height 18
